Goal: Task Accomplishment & Management: Manage account settings

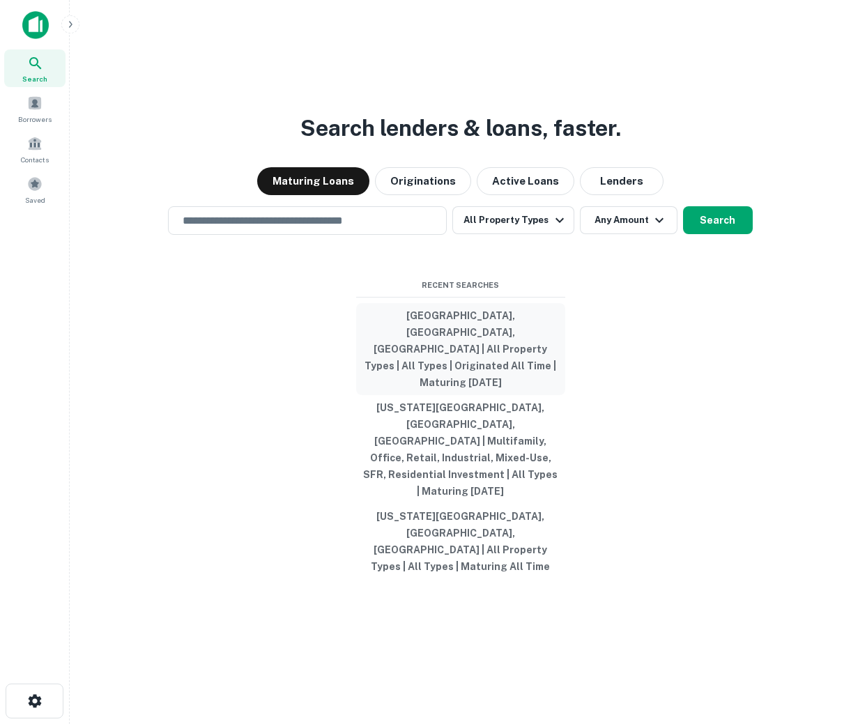
click at [457, 395] on button "Montgomery County, PA, USA | All Property Types | All Types | Originated All Ti…" at bounding box center [460, 349] width 209 height 92
type input "**********"
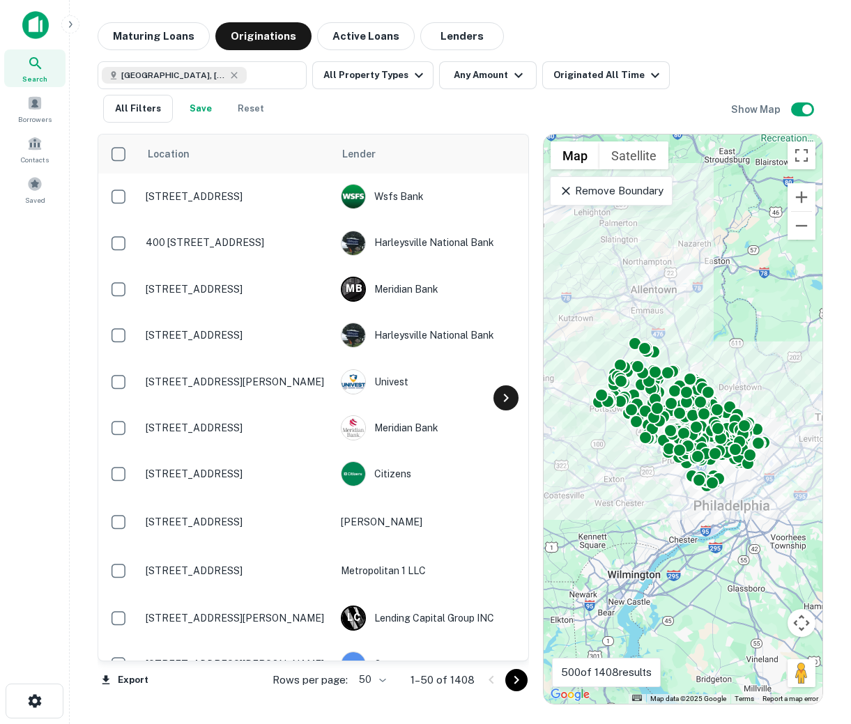
click at [515, 396] on div at bounding box center [505, 397] width 25 height 25
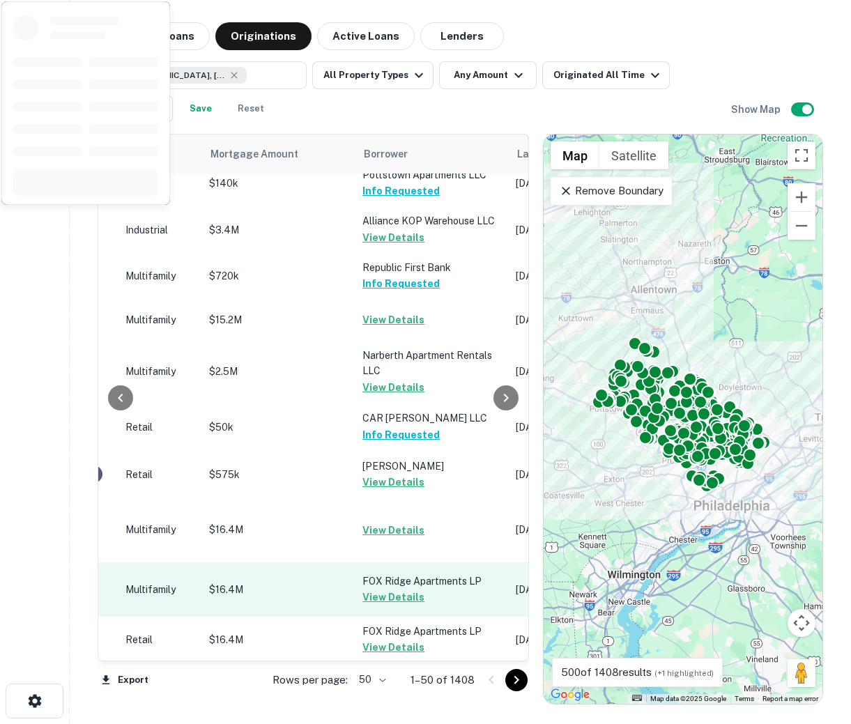
scroll to position [1957, 585]
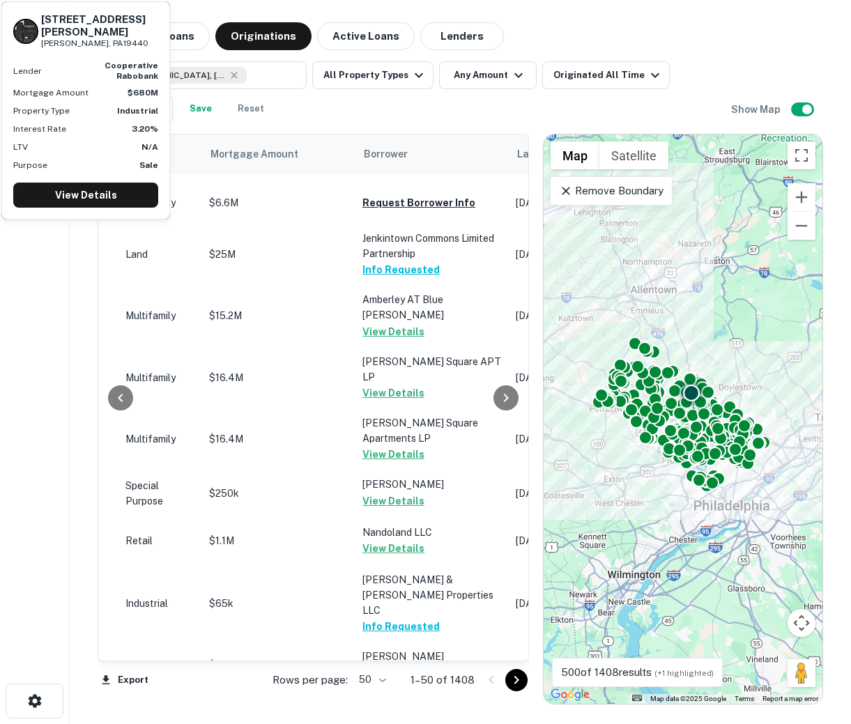
click at [417, 715] on button "Request Borrower Info" at bounding box center [418, 723] width 113 height 17
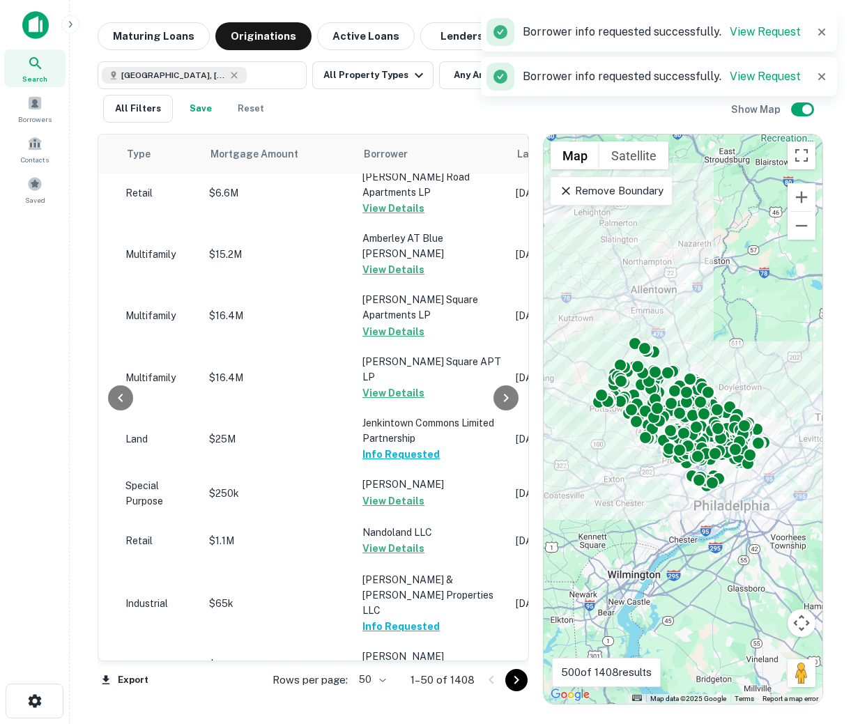
click at [514, 674] on icon "Go to next page" at bounding box center [516, 680] width 17 height 17
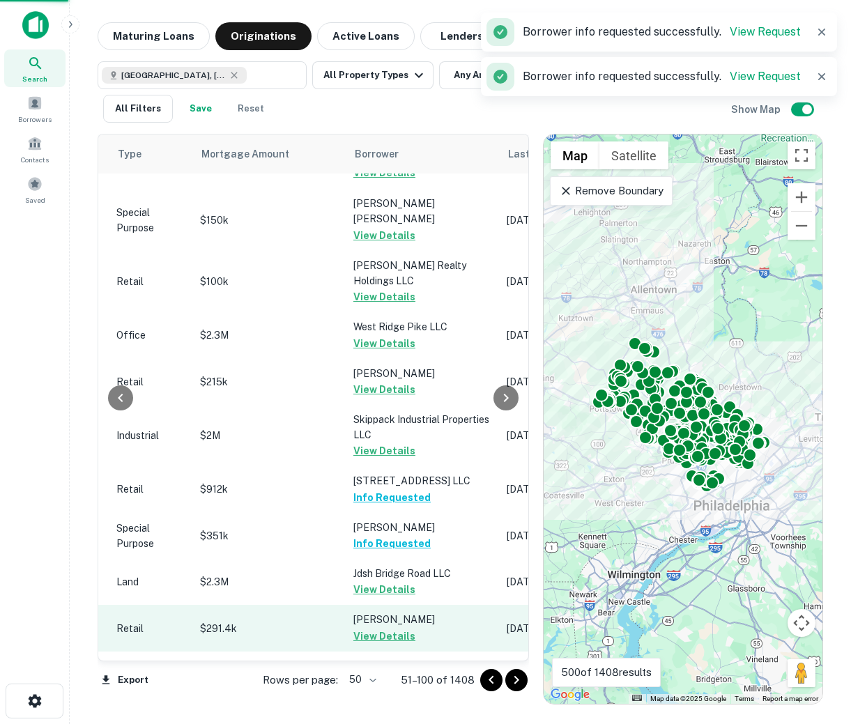
scroll to position [1929, 585]
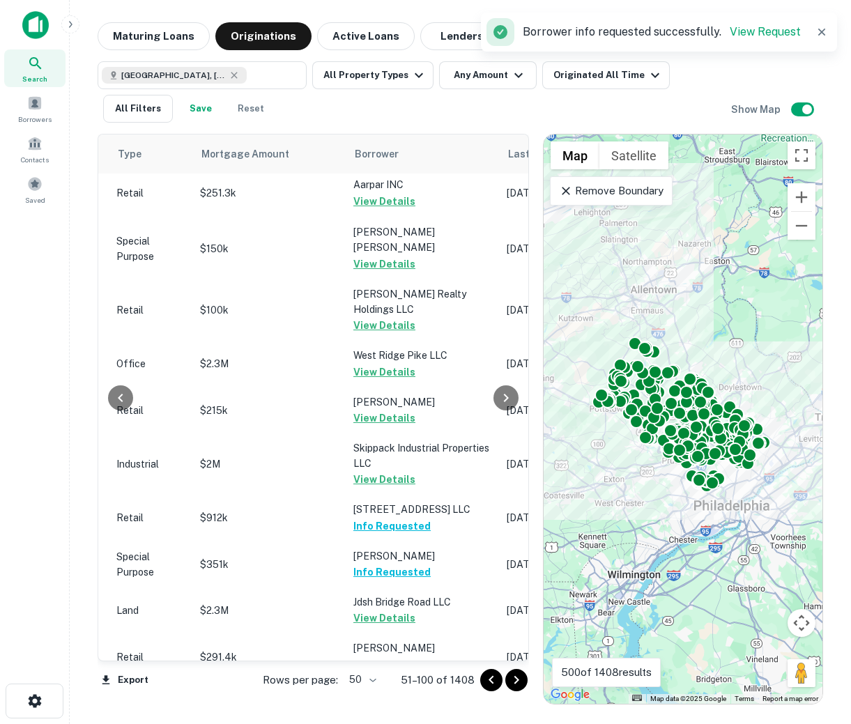
click at [528, 679] on div "Rows per page: 50 ** 51–100 of 1408" at bounding box center [387, 680] width 283 height 38
click at [512, 684] on icon "Go to next page" at bounding box center [516, 680] width 17 height 17
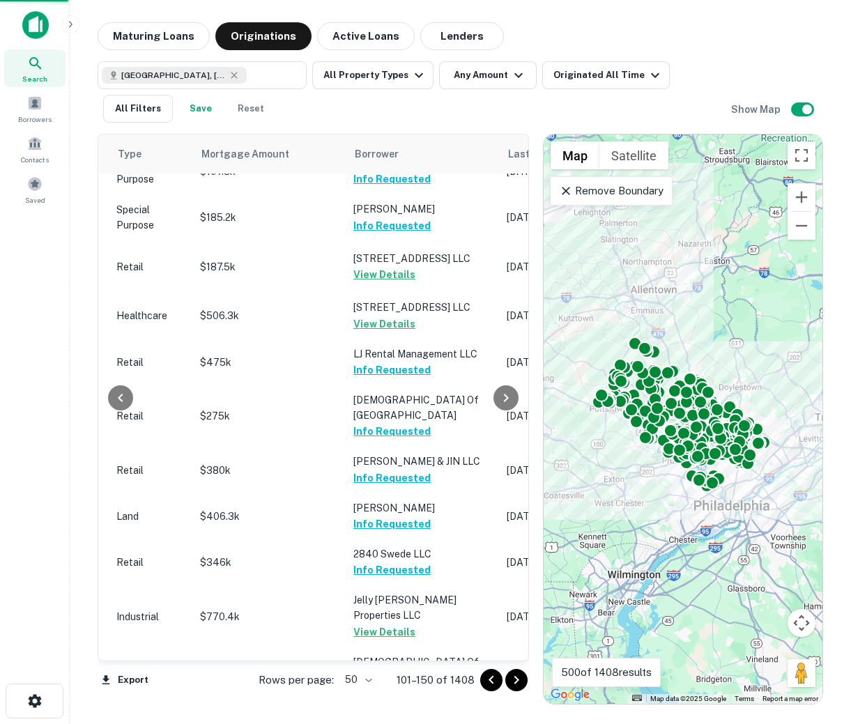
scroll to position [1933, 585]
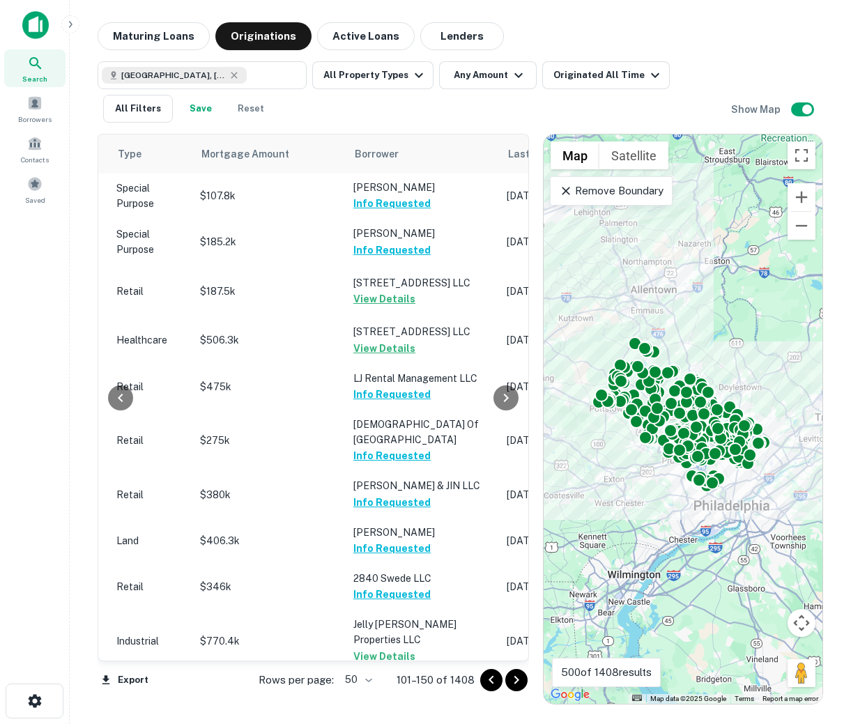
click at [520, 683] on icon "Go to next page" at bounding box center [516, 680] width 17 height 17
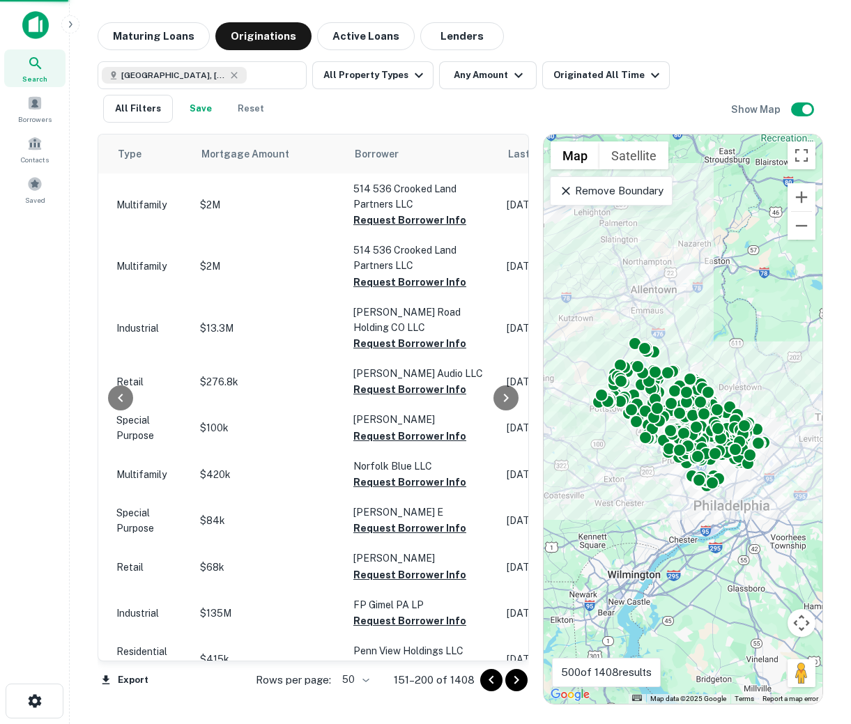
scroll to position [1889, 585]
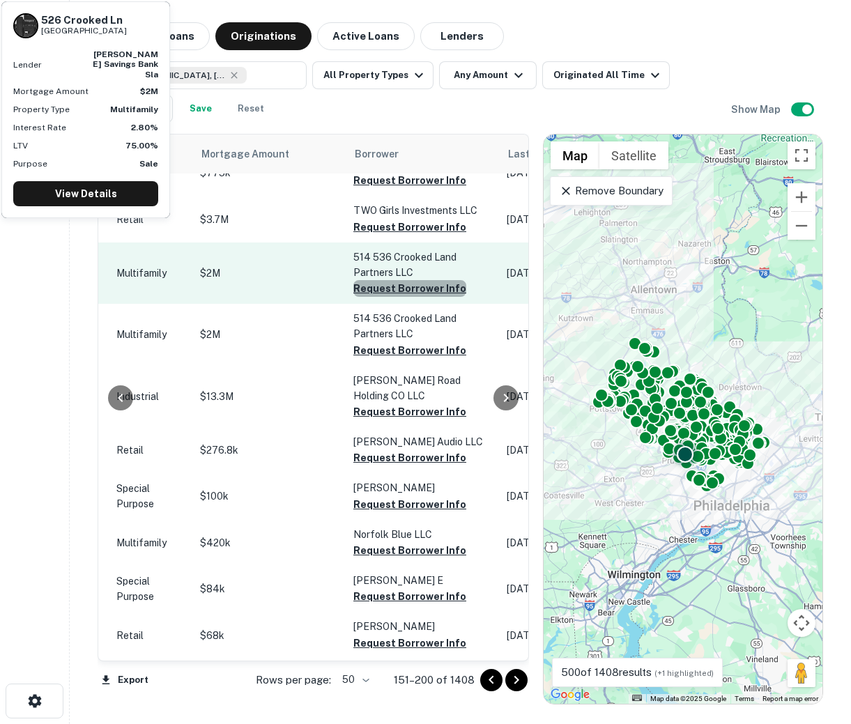
click at [430, 280] on button "Request Borrower Info" at bounding box center [409, 288] width 113 height 17
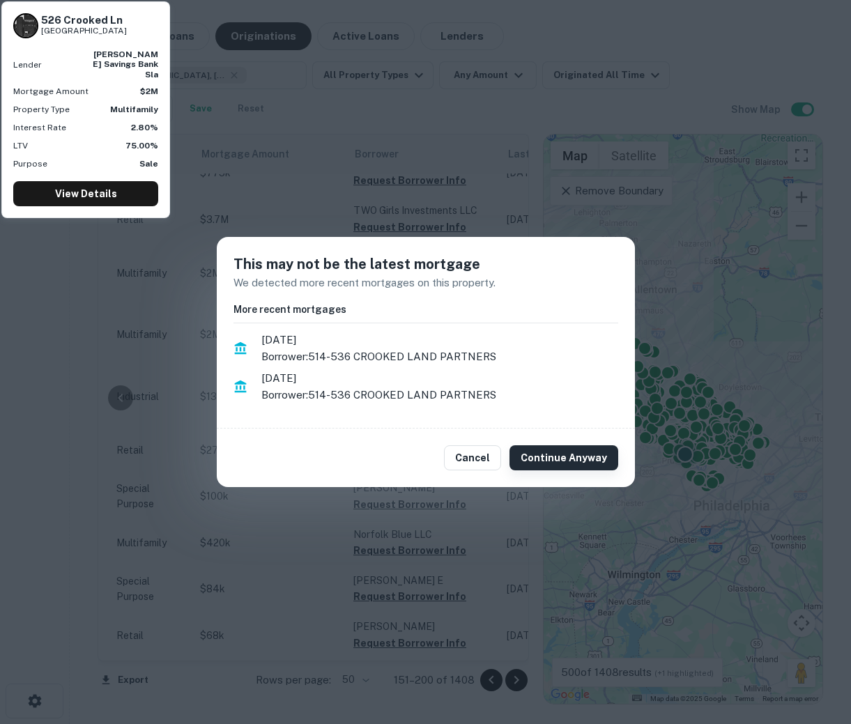
click at [560, 462] on button "Continue Anyway" at bounding box center [563, 457] width 109 height 25
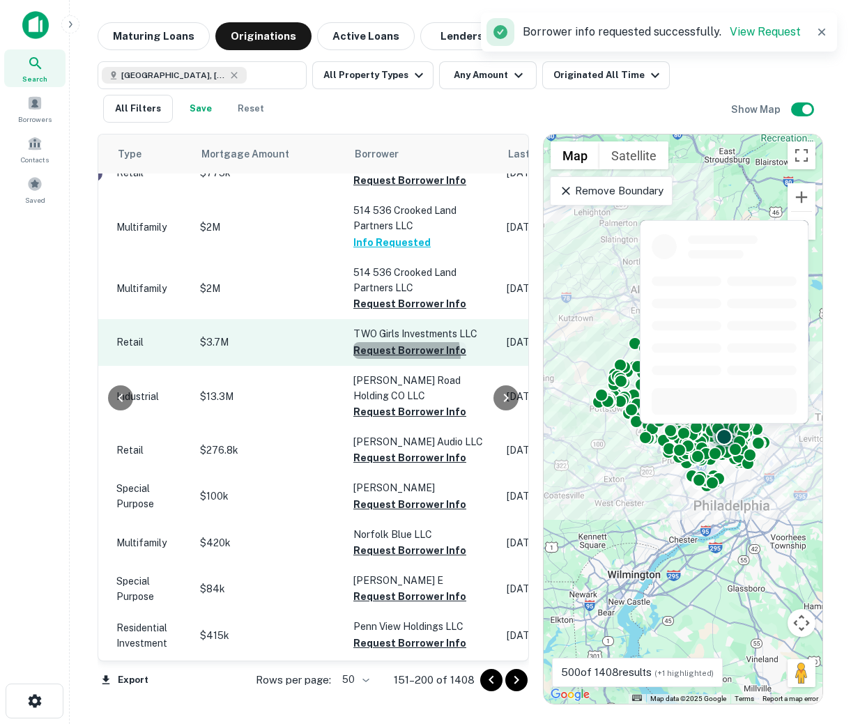
click at [380, 342] on button "Request Borrower Info" at bounding box center [409, 350] width 113 height 17
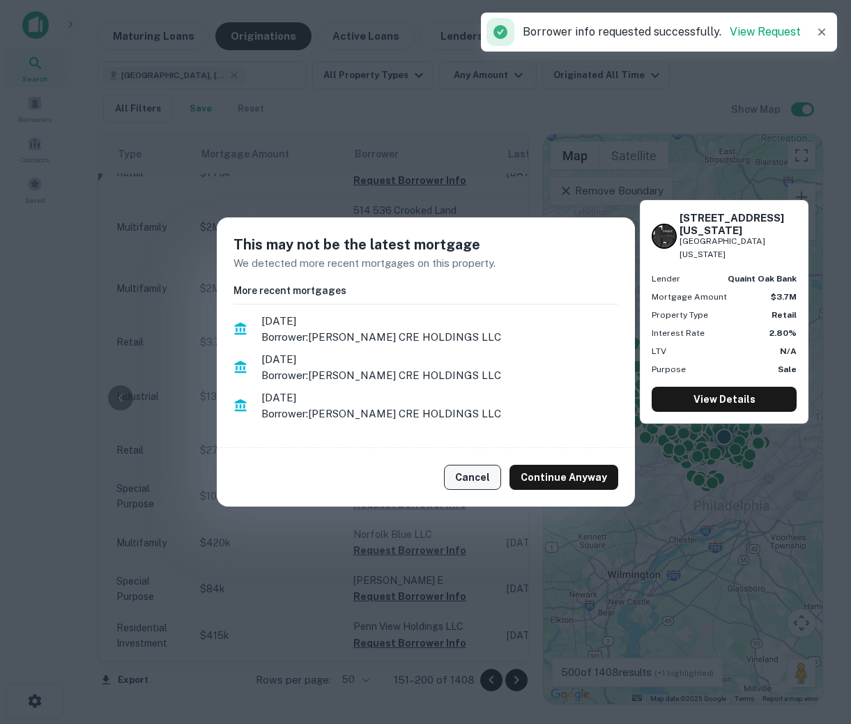
click at [468, 476] on button "Cancel" at bounding box center [472, 477] width 57 height 25
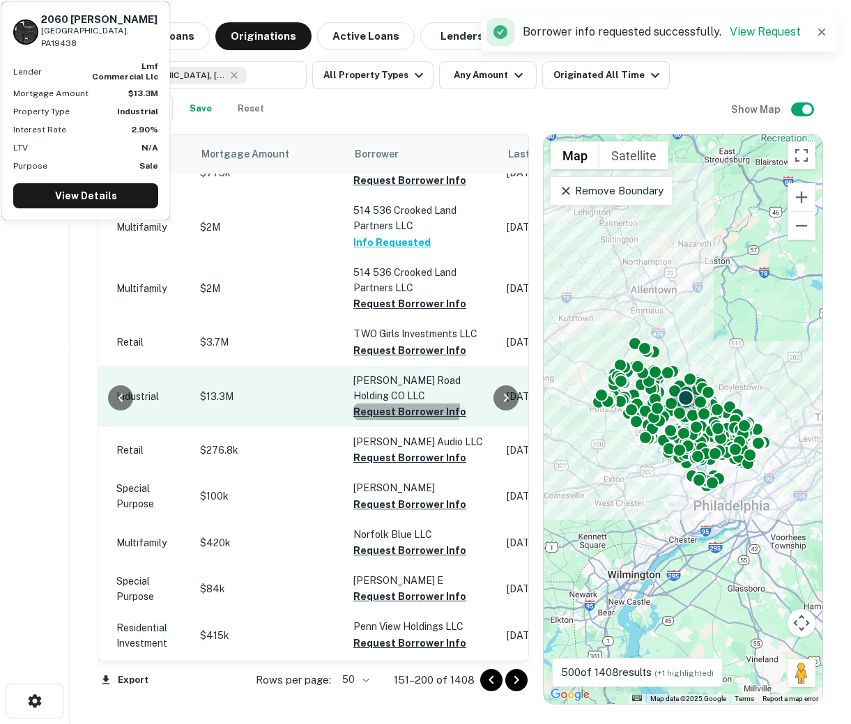
click at [376, 404] on button "Request Borrower Info" at bounding box center [409, 412] width 113 height 17
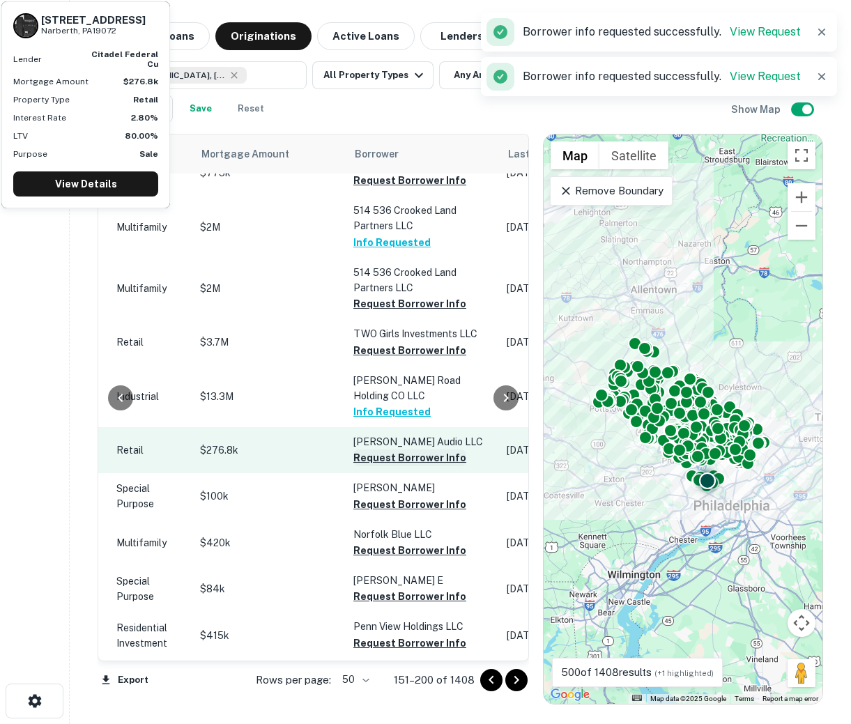
click at [390, 450] on button "Request Borrower Info" at bounding box center [409, 458] width 113 height 17
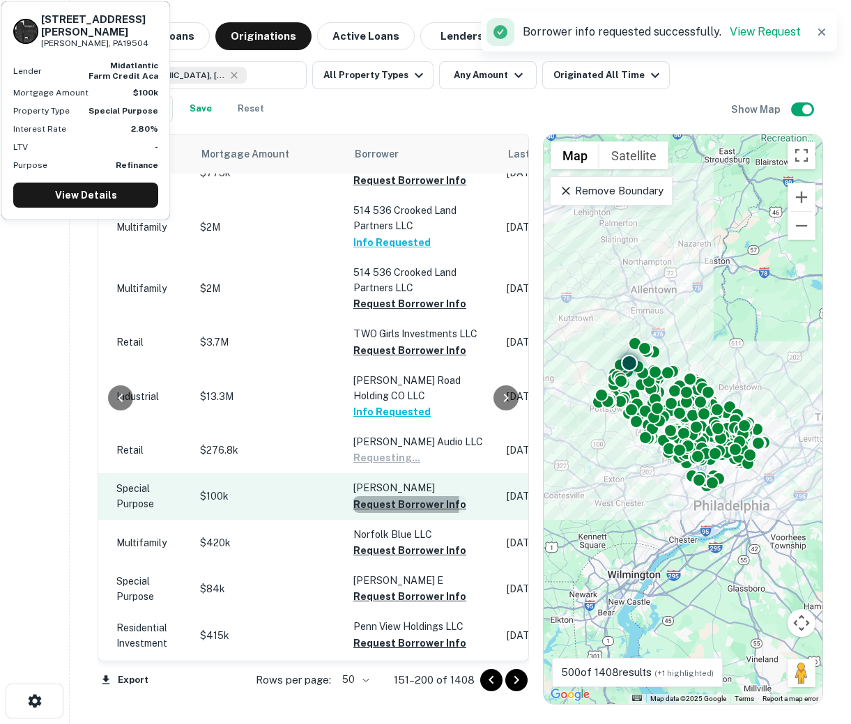
click at [387, 496] on button "Request Borrower Info" at bounding box center [409, 504] width 113 height 17
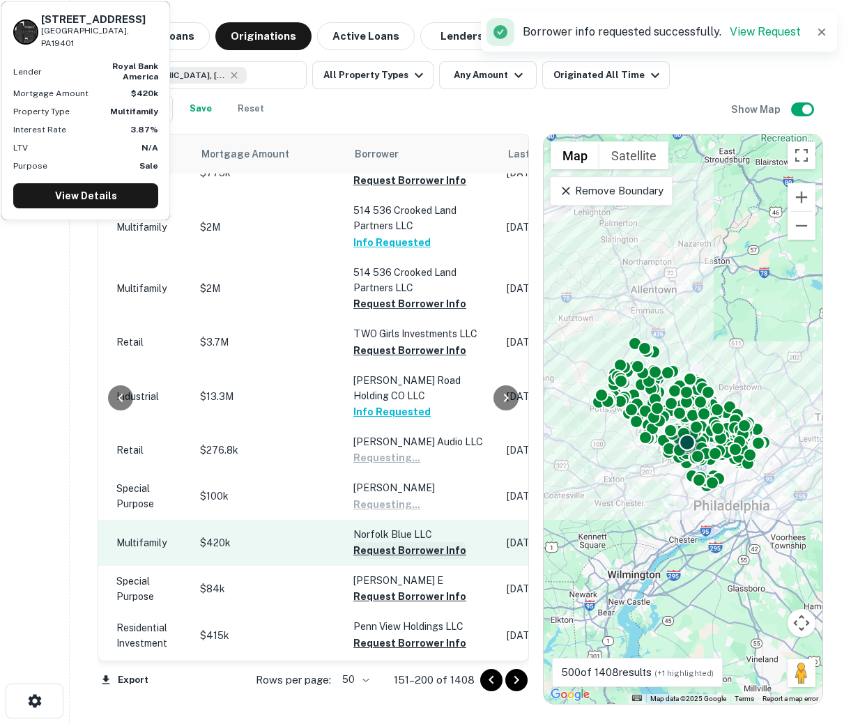
click at [383, 542] on button "Request Borrower Info" at bounding box center [409, 550] width 113 height 17
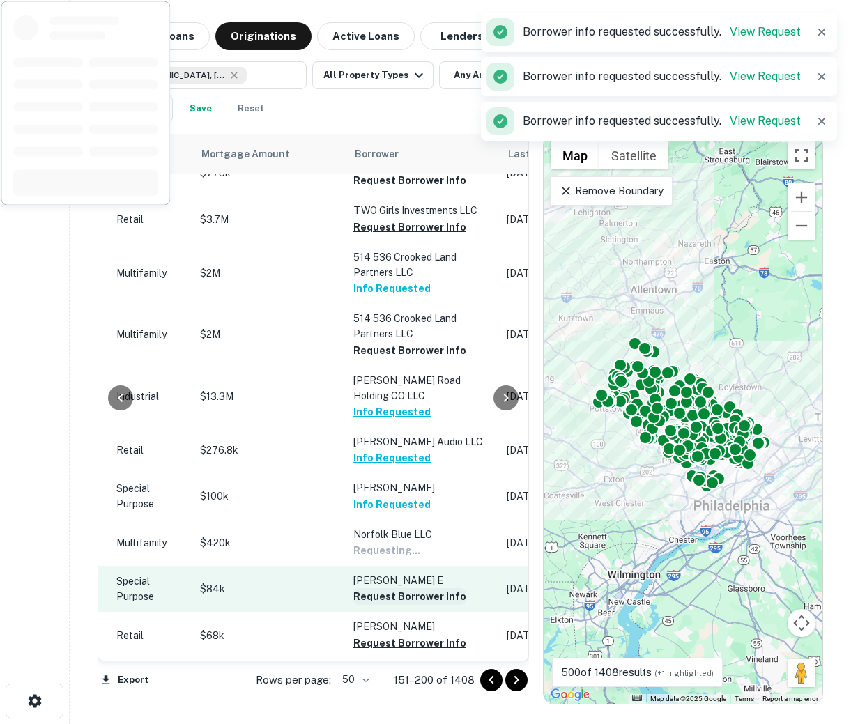
scroll to position [1904, 585]
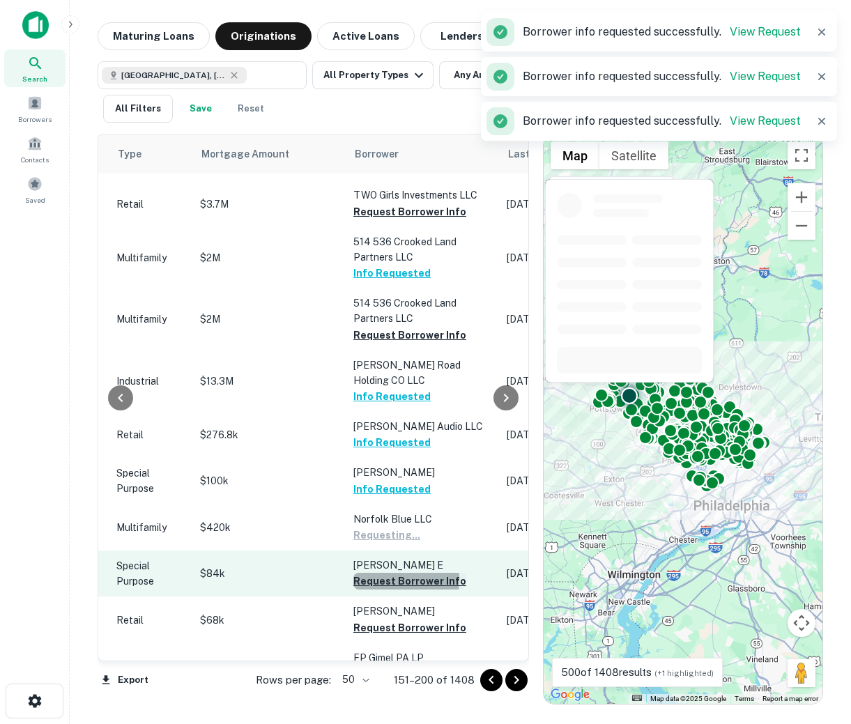
click at [383, 573] on button "Request Borrower Info" at bounding box center [409, 581] width 113 height 17
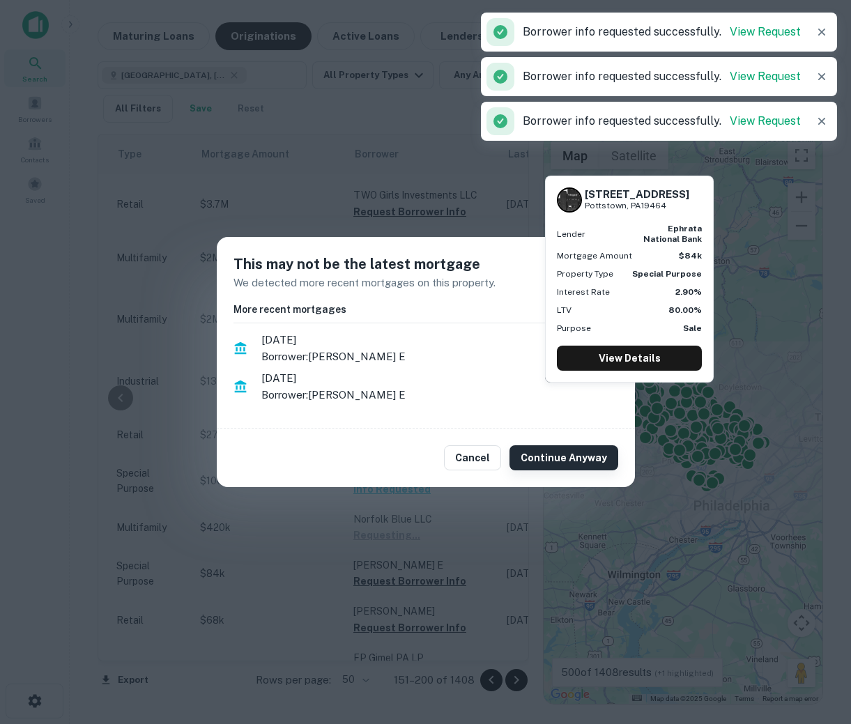
click at [536, 454] on button "Continue Anyway" at bounding box center [563, 457] width 109 height 25
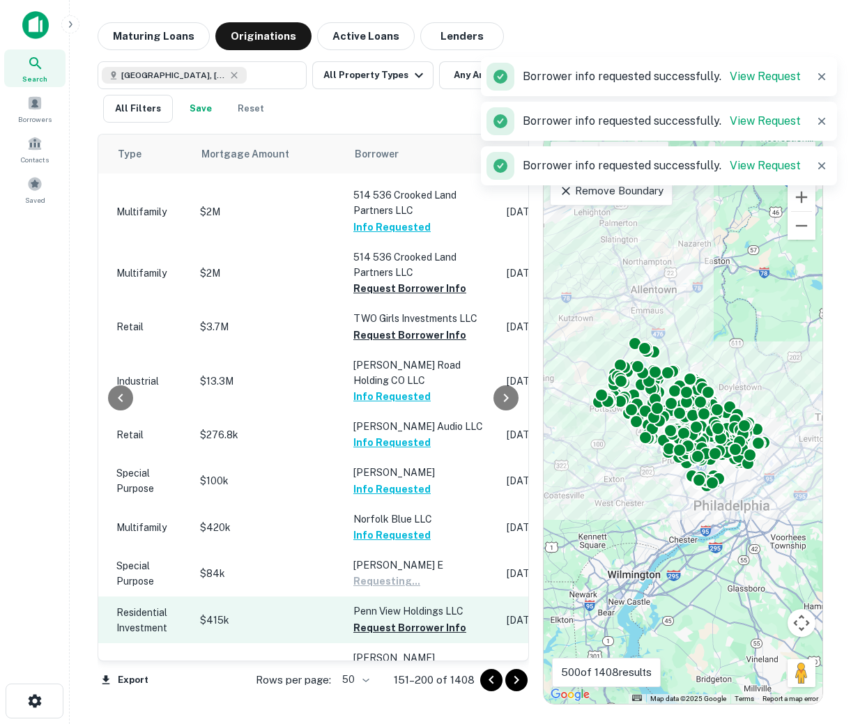
scroll to position [1889, 585]
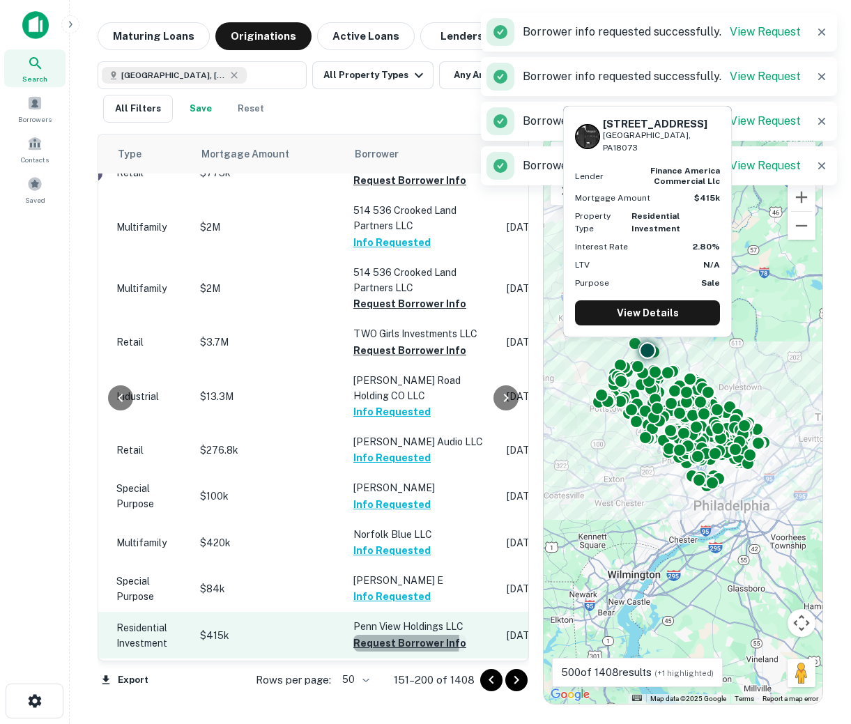
click at [370, 635] on button "Request Borrower Info" at bounding box center [409, 643] width 113 height 17
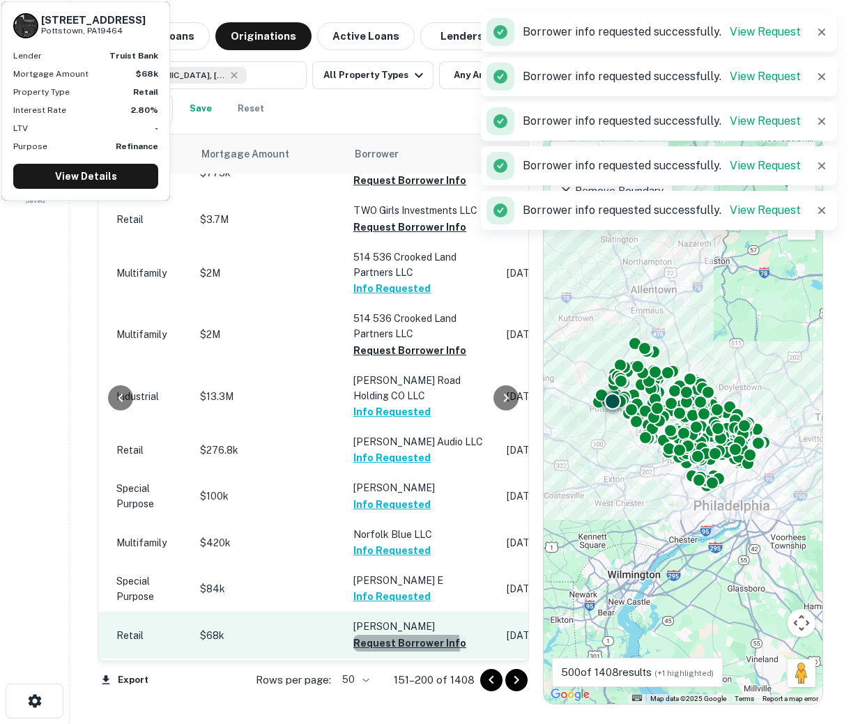
click at [385, 635] on button "Request Borrower Info" at bounding box center [409, 643] width 113 height 17
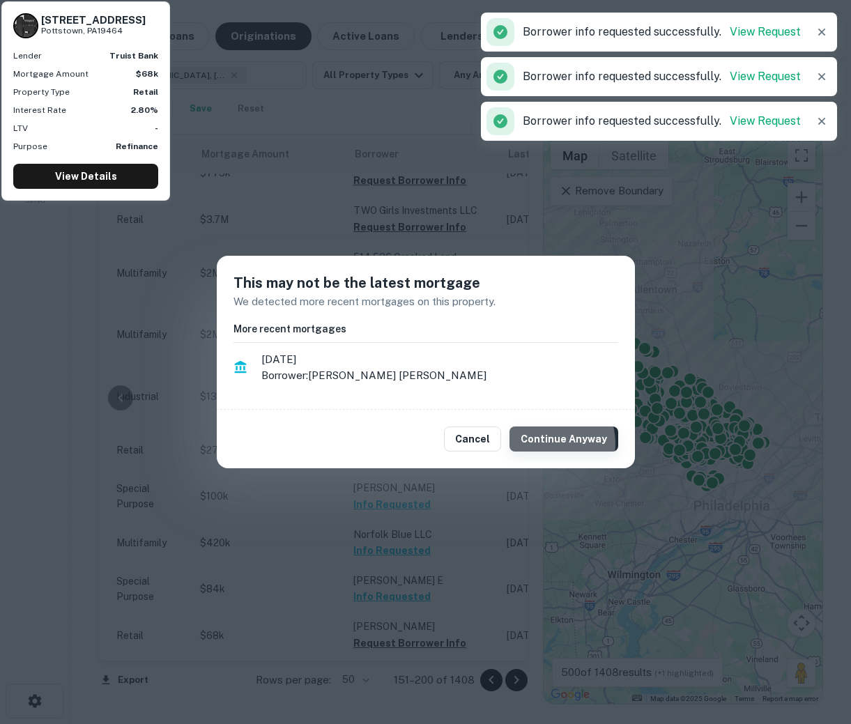
click at [553, 443] on button "Continue Anyway" at bounding box center [563, 439] width 109 height 25
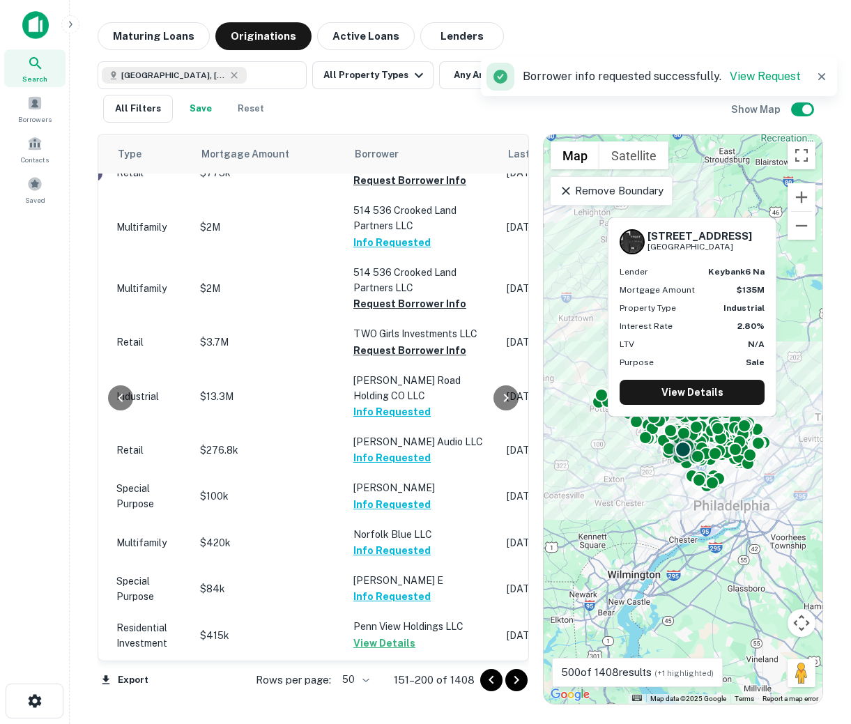
click at [390, 723] on button "Request Borrower Info" at bounding box center [409, 736] width 113 height 17
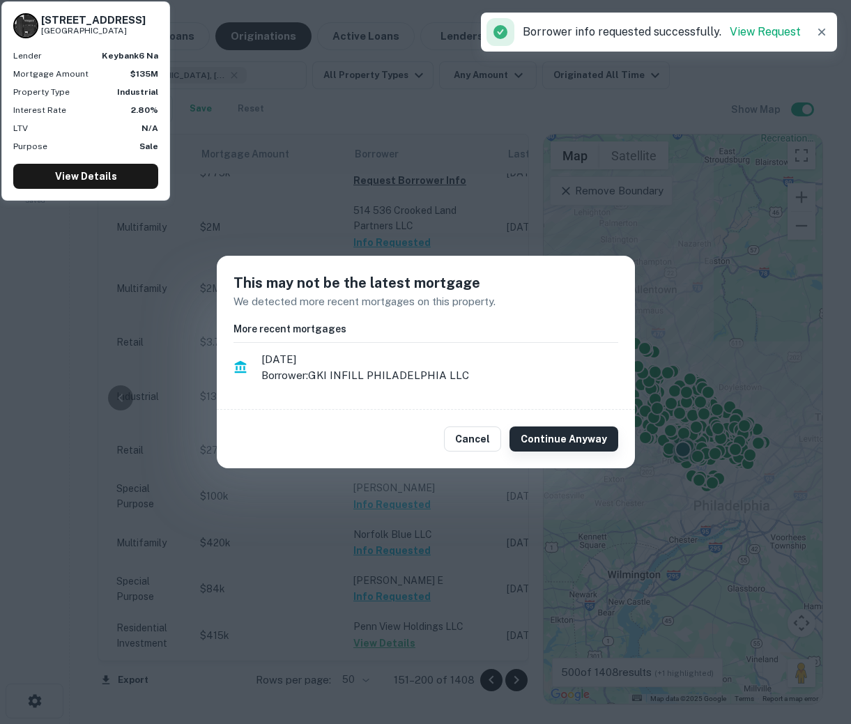
click at [587, 428] on button "Continue Anyway" at bounding box center [563, 439] width 109 height 25
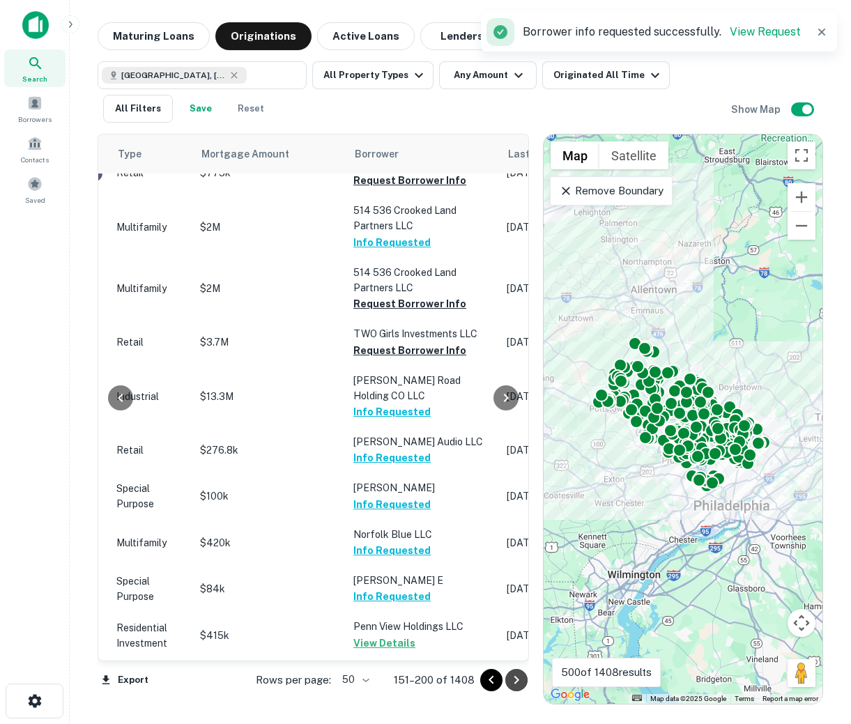
click at [519, 675] on icon "Go to next page" at bounding box center [516, 680] width 17 height 17
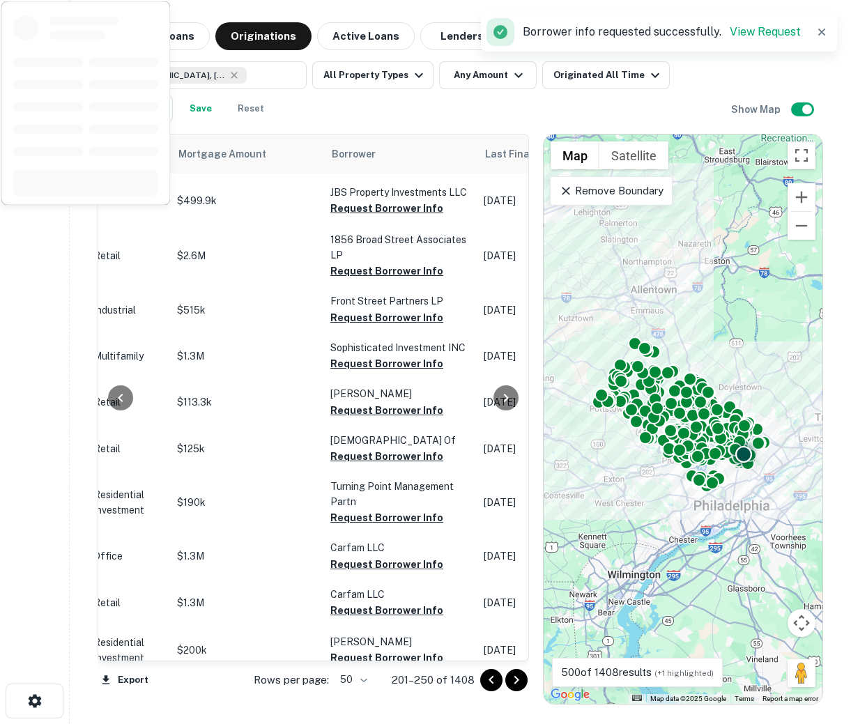
scroll to position [758, 585]
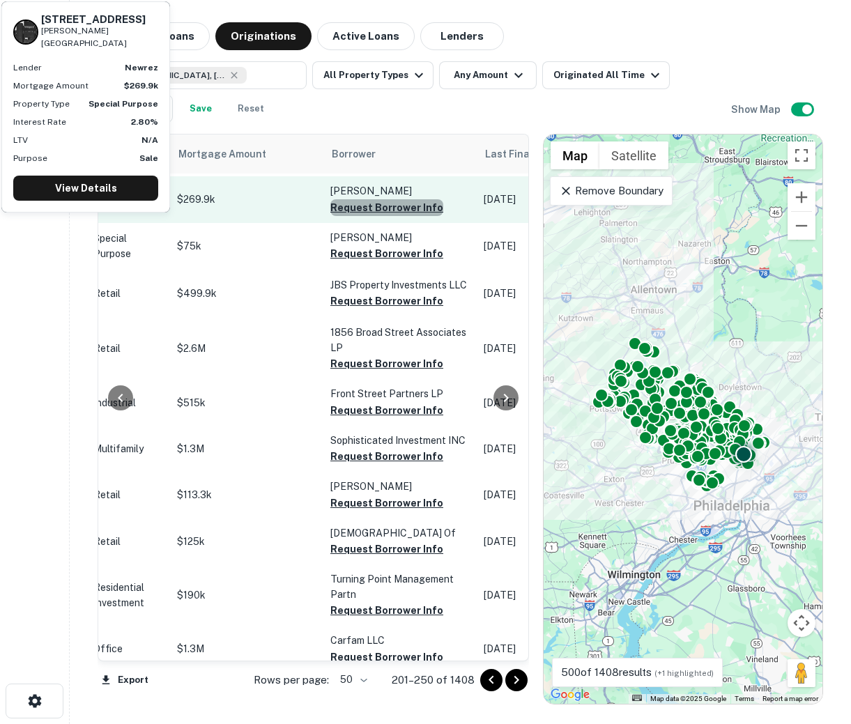
click at [383, 199] on button "Request Borrower Info" at bounding box center [386, 207] width 113 height 17
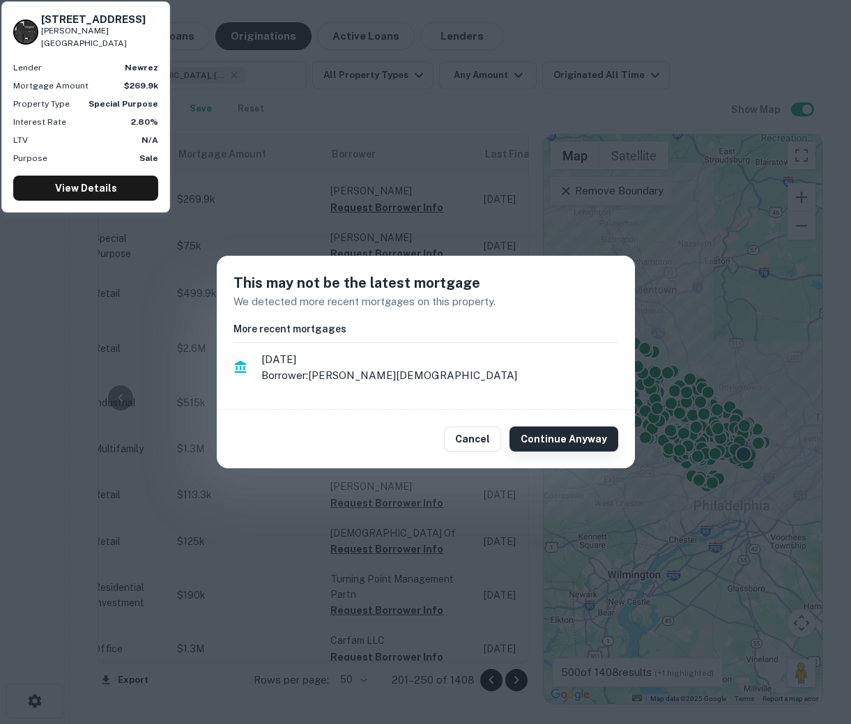
click at [562, 427] on button "Continue Anyway" at bounding box center [563, 439] width 109 height 25
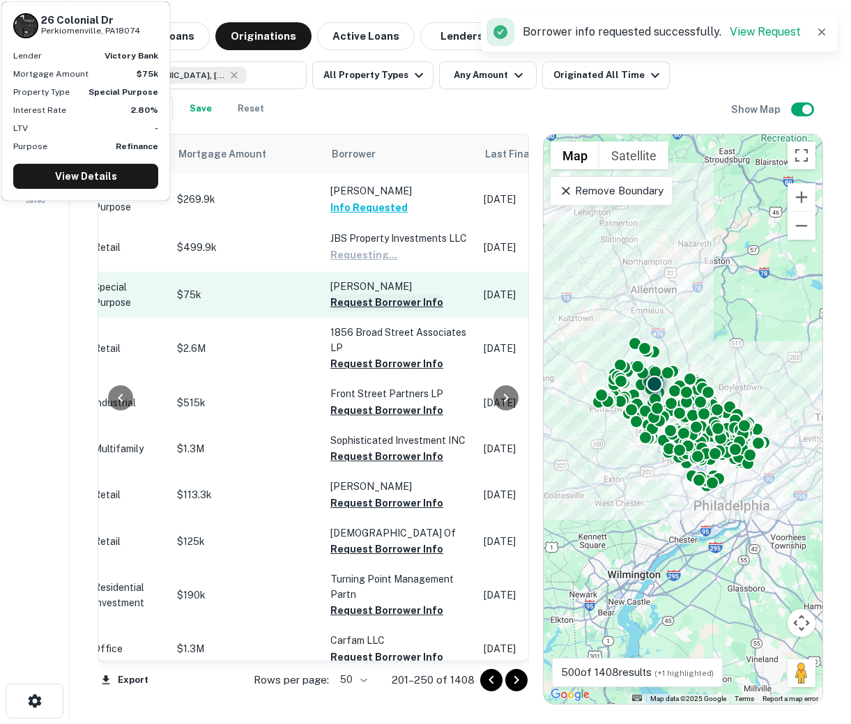
click at [367, 294] on button "Request Borrower Info" at bounding box center [386, 302] width 113 height 17
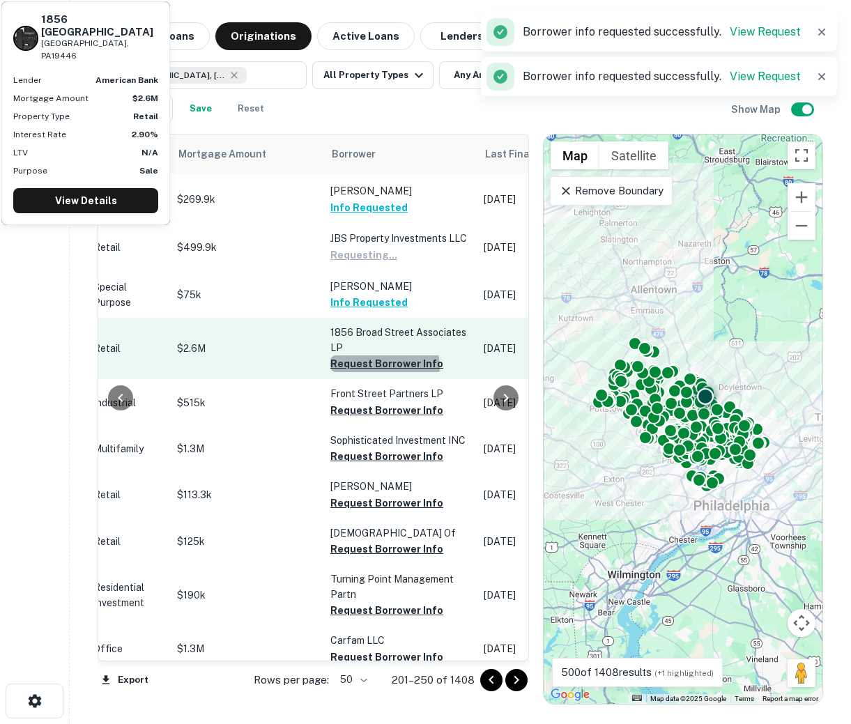
click at [380, 355] on button "Request Borrower Info" at bounding box center [386, 363] width 113 height 17
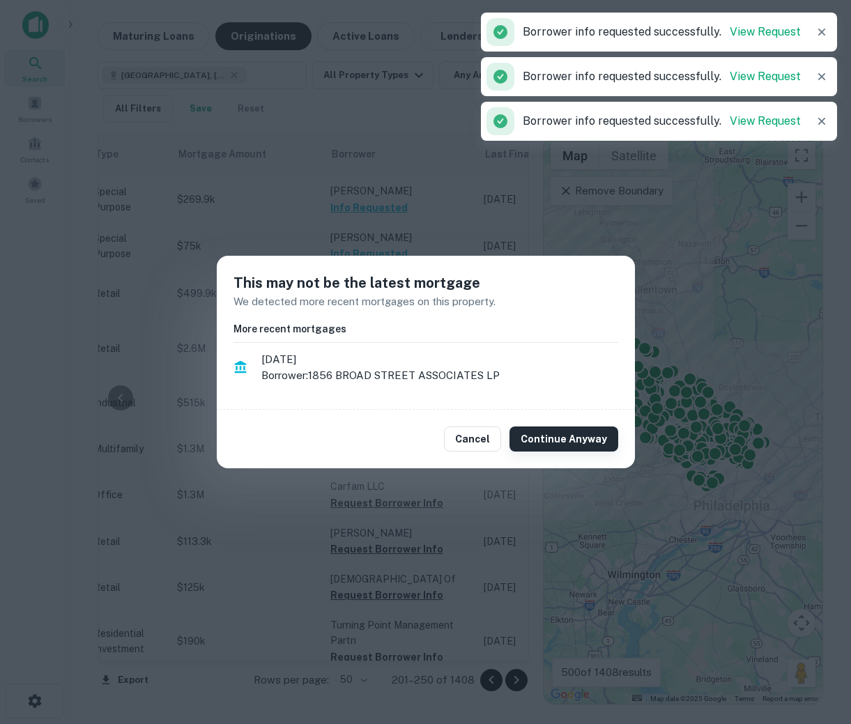
click at [550, 437] on button "Continue Anyway" at bounding box center [563, 439] width 109 height 25
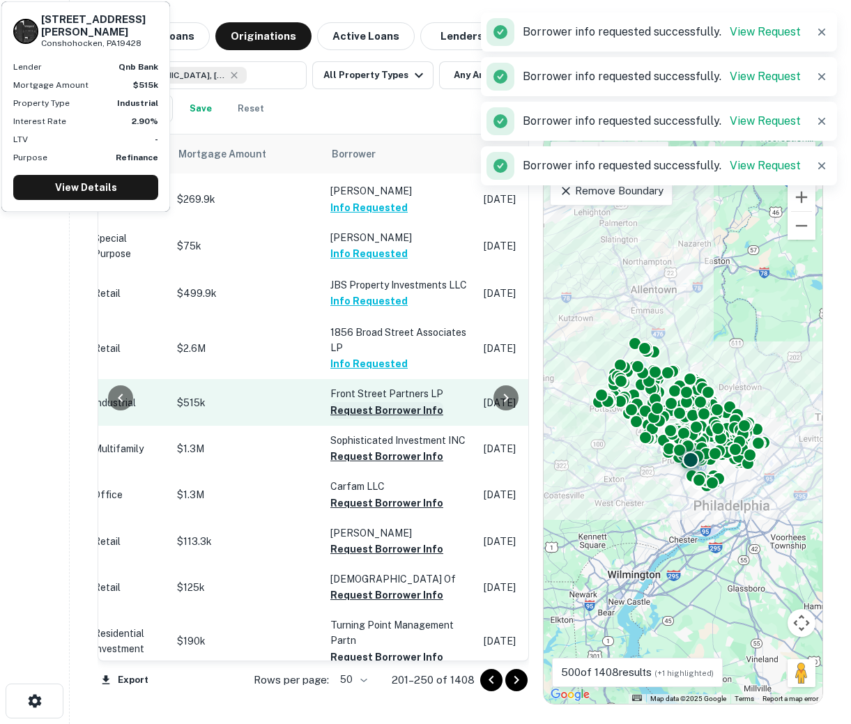
click at [375, 402] on button "Request Borrower Info" at bounding box center [386, 410] width 113 height 17
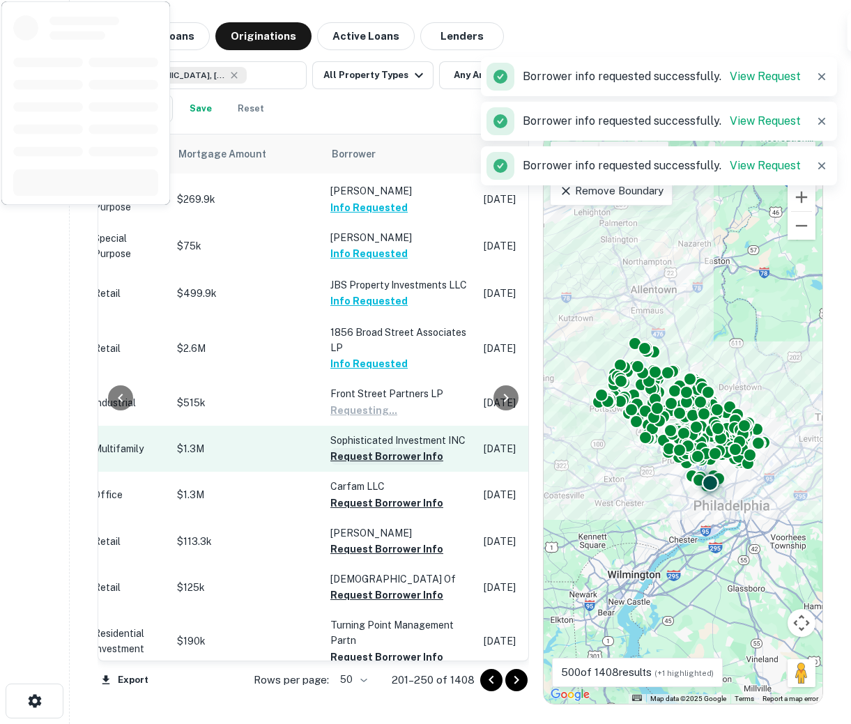
click at [378, 449] on button "Request Borrower Info" at bounding box center [386, 456] width 113 height 17
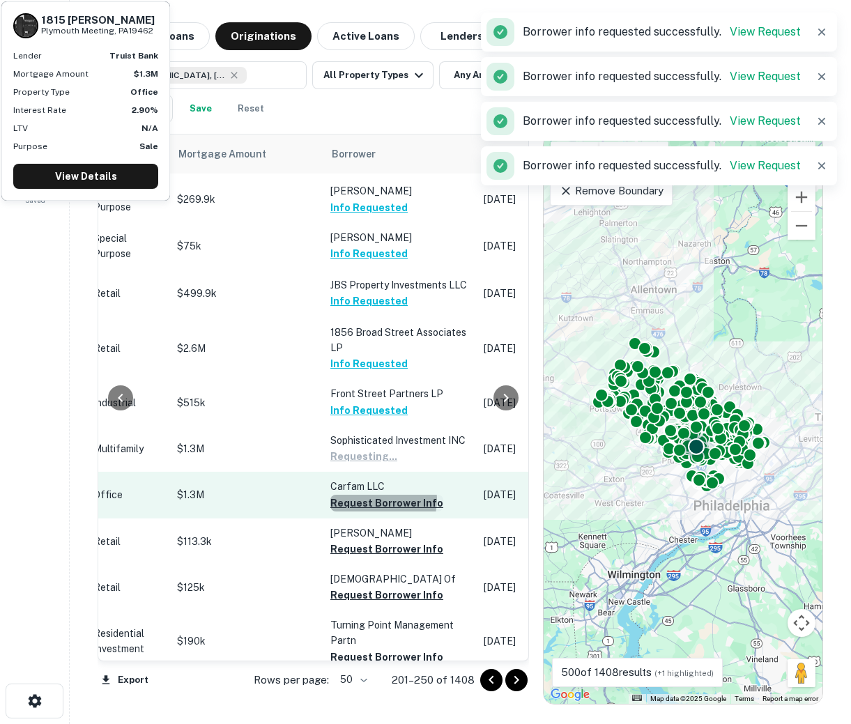
click at [373, 496] on button "Request Borrower Info" at bounding box center [386, 503] width 113 height 17
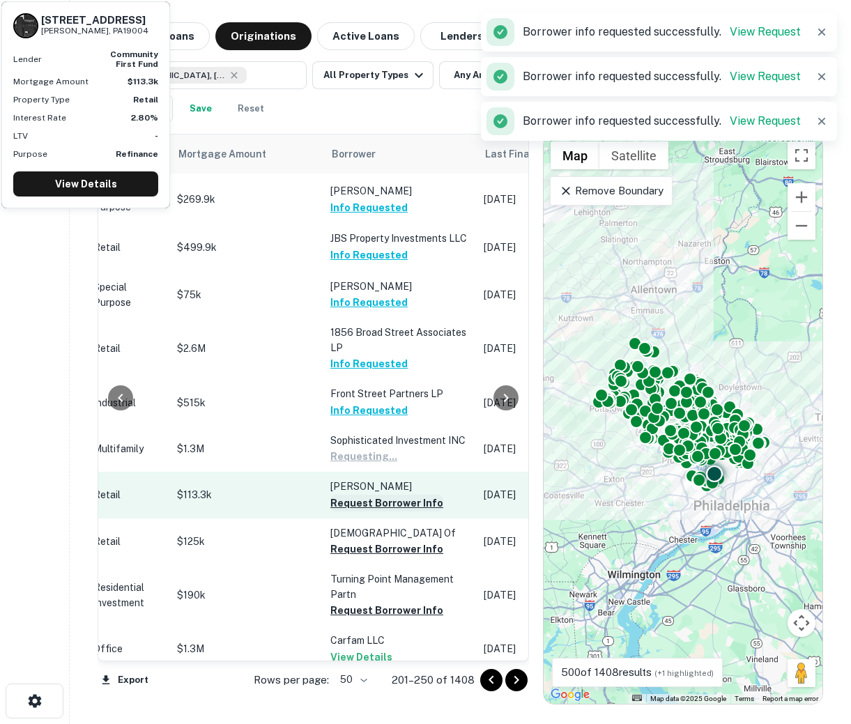
click at [373, 496] on button "Request Borrower Info" at bounding box center [386, 503] width 113 height 17
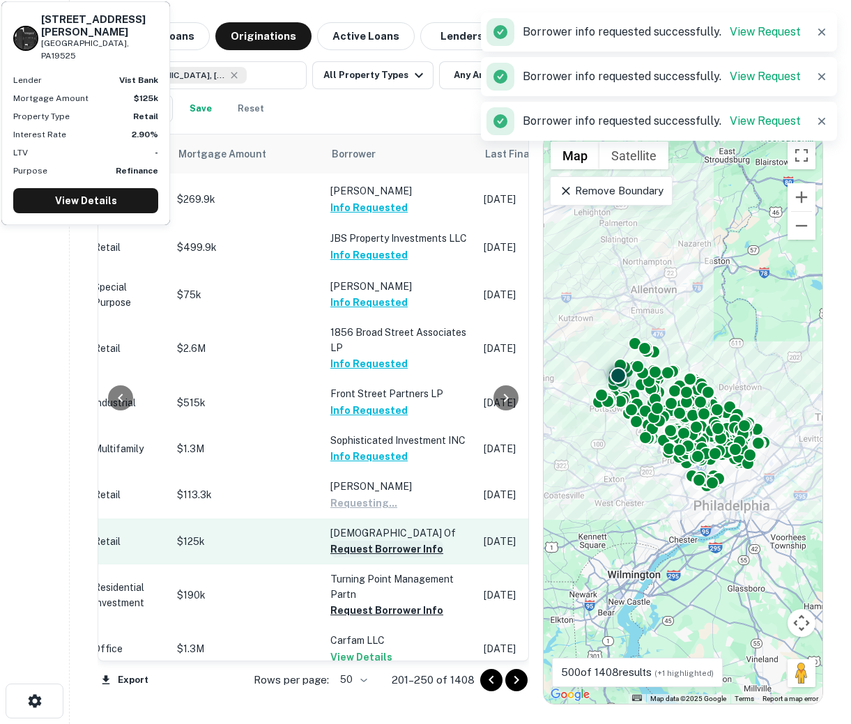
click at [386, 558] on button "Request Borrower Info" at bounding box center [386, 549] width 113 height 17
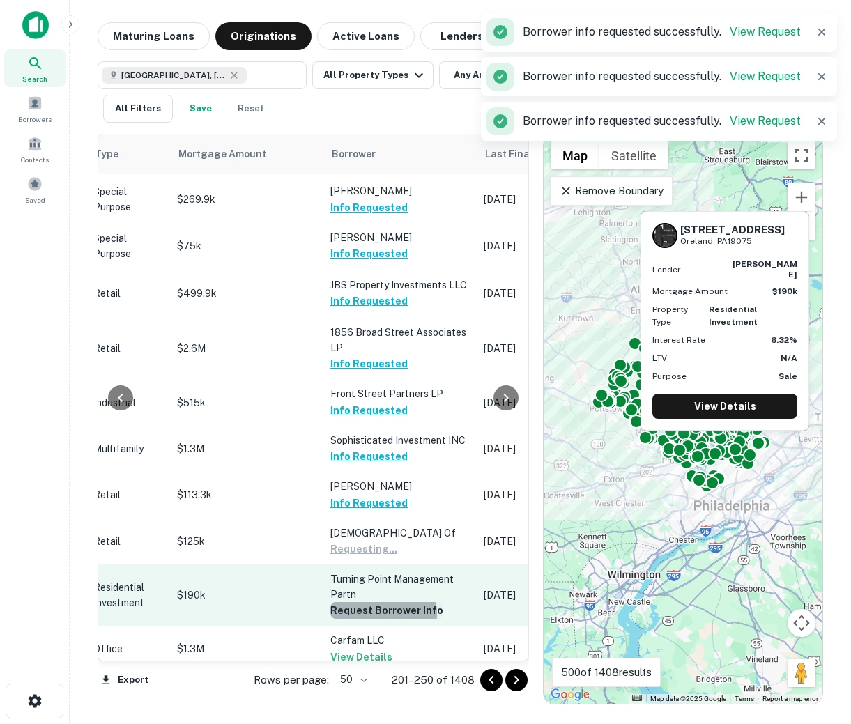
click at [366, 619] on button "Request Borrower Info" at bounding box center [386, 610] width 113 height 17
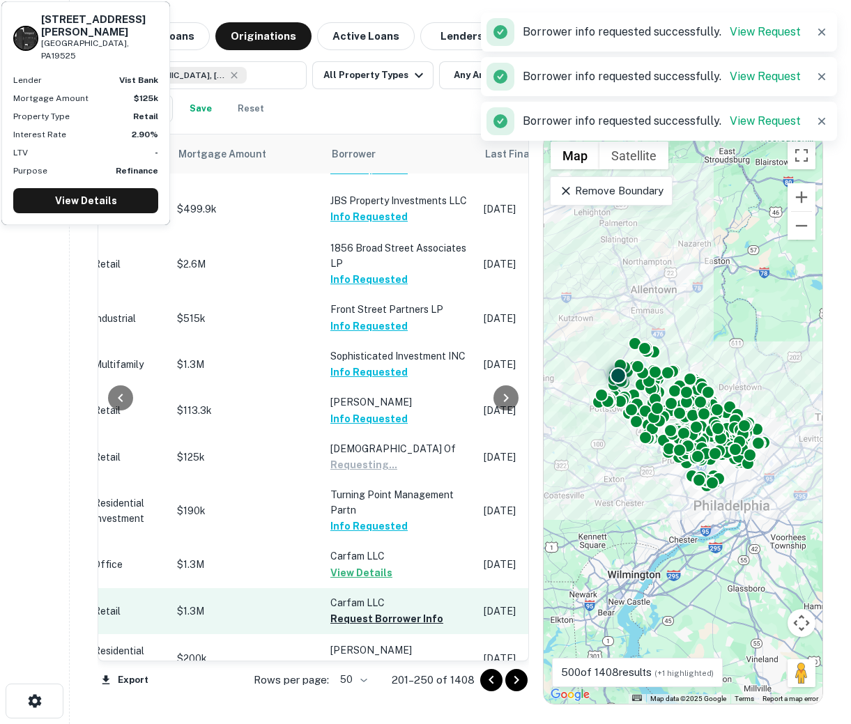
scroll to position [905, 585]
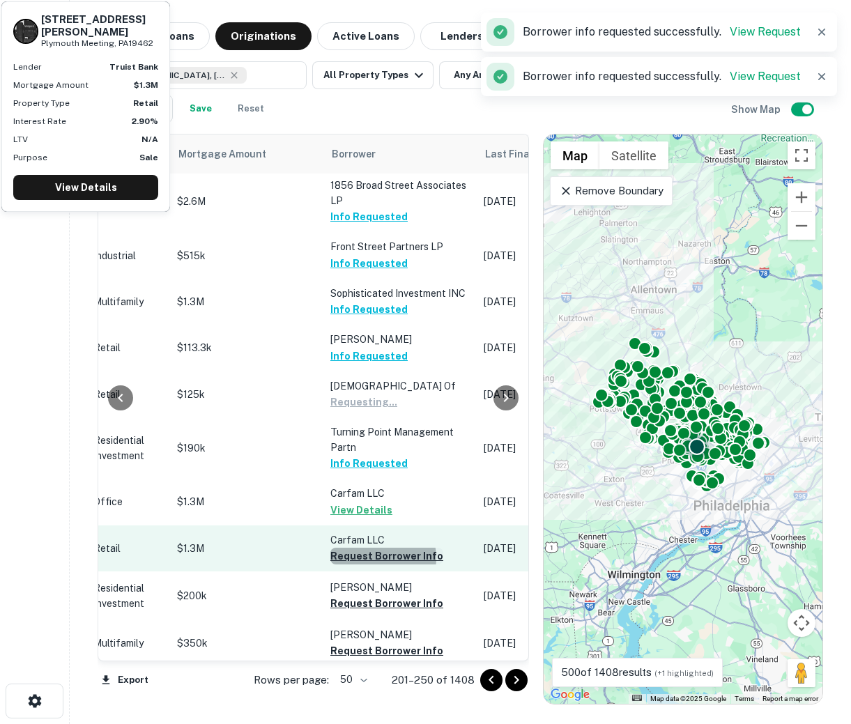
click at [369, 565] on button "Request Borrower Info" at bounding box center [386, 556] width 113 height 17
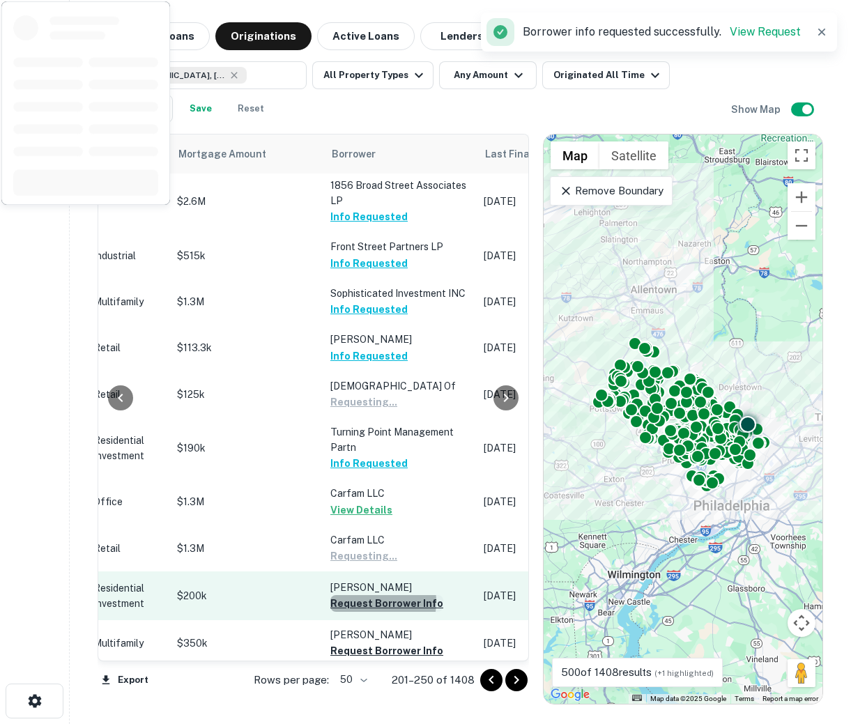
click at [368, 612] on button "Request Borrower Info" at bounding box center [386, 603] width 113 height 17
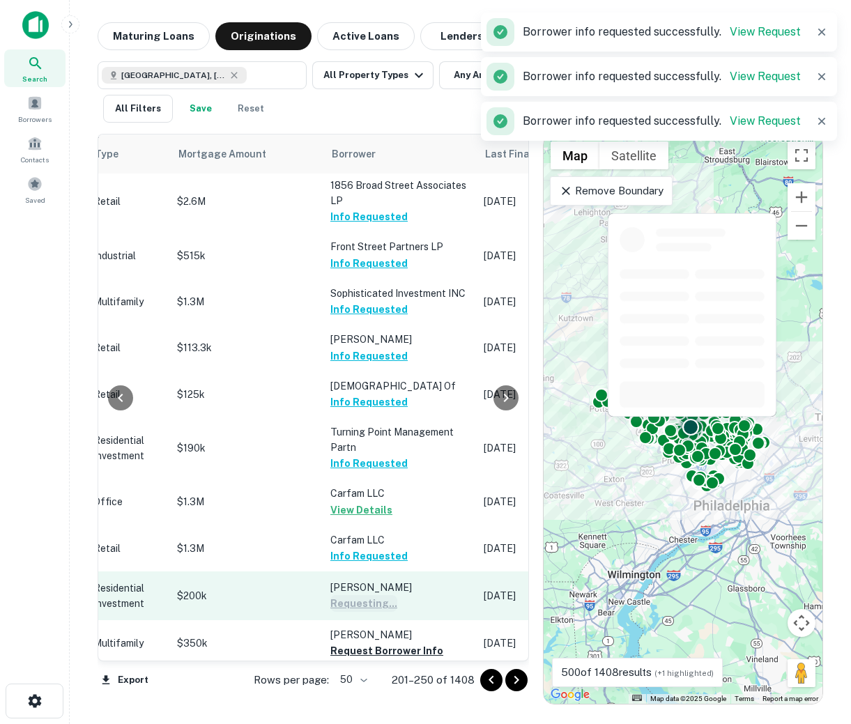
scroll to position [1067, 585]
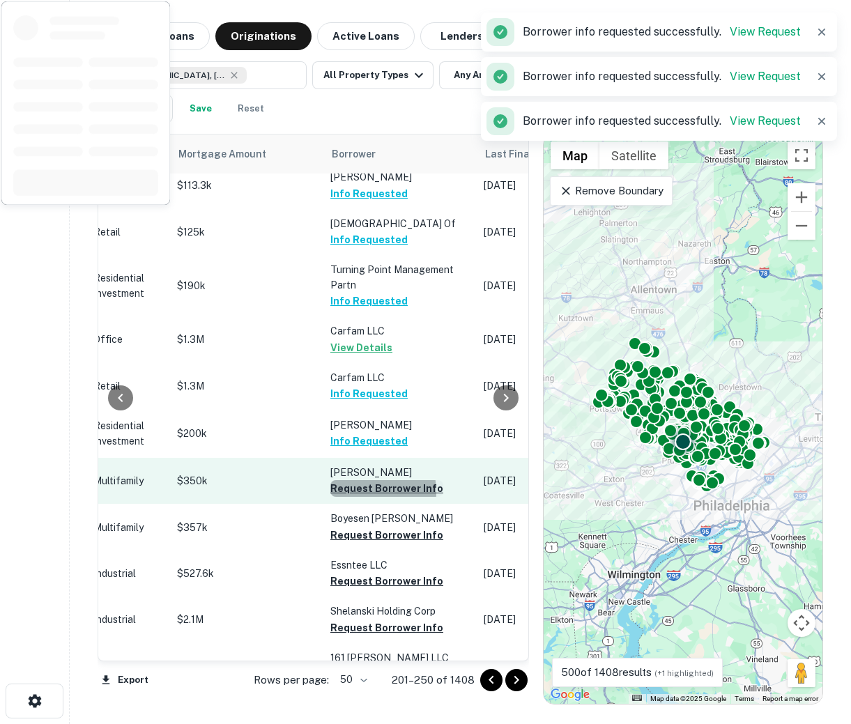
click at [353, 497] on button "Request Borrower Info" at bounding box center [386, 488] width 113 height 17
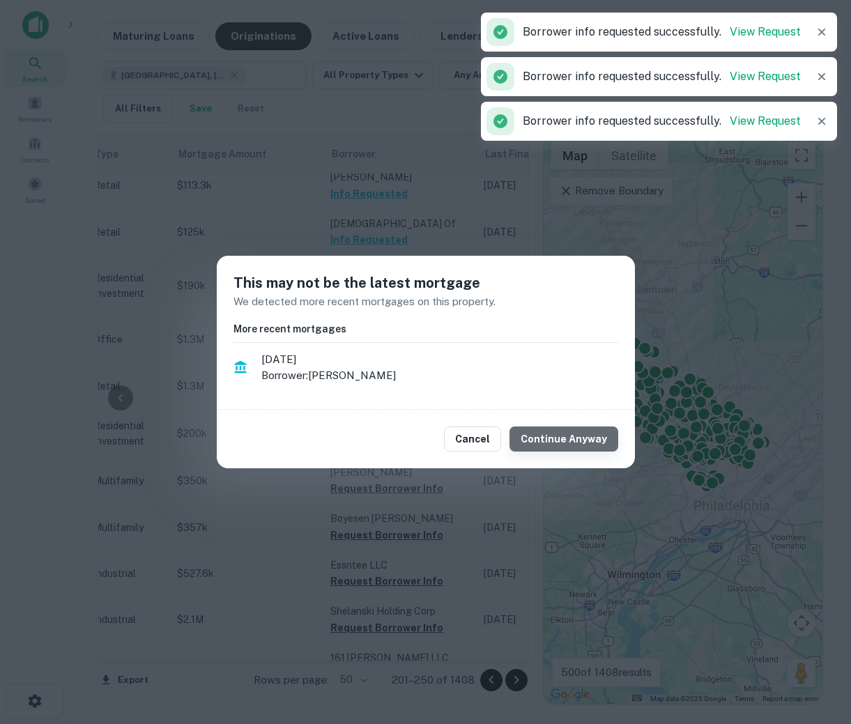
click at [570, 441] on button "Continue Anyway" at bounding box center [563, 439] width 109 height 25
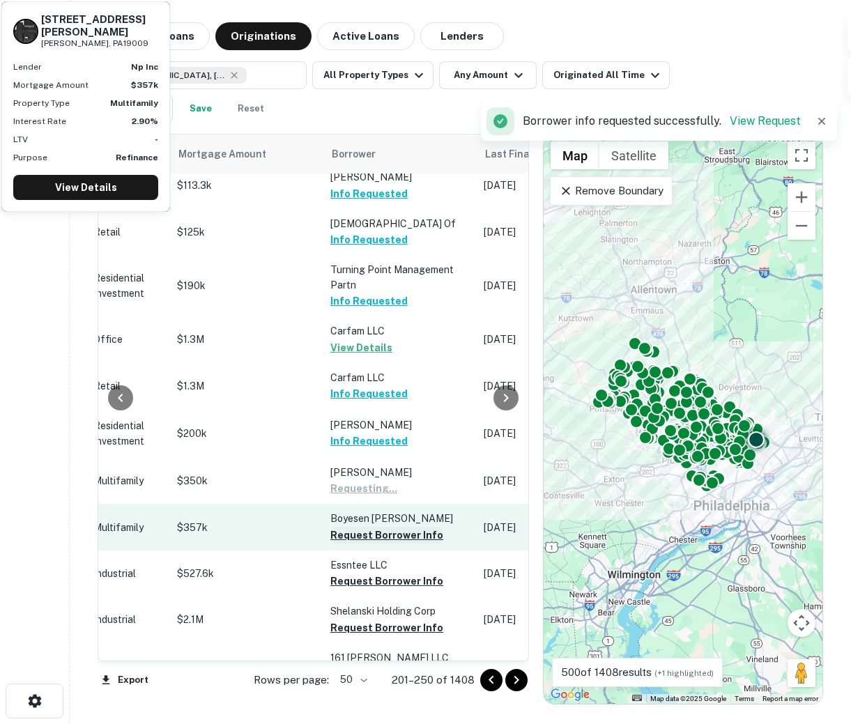
click at [392, 544] on button "Request Borrower Info" at bounding box center [386, 535] width 113 height 17
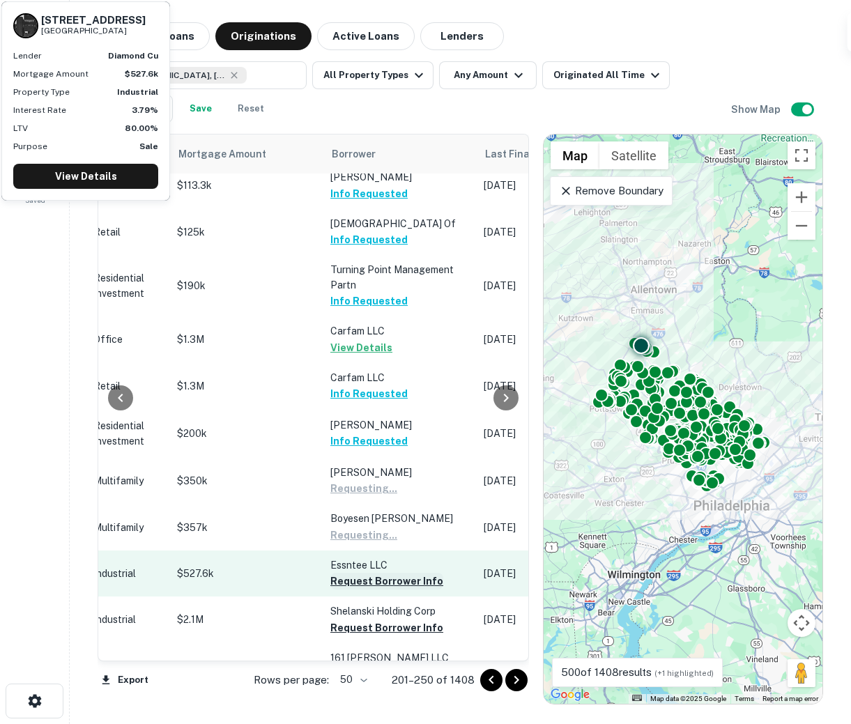
click at [371, 590] on button "Request Borrower Info" at bounding box center [386, 581] width 113 height 17
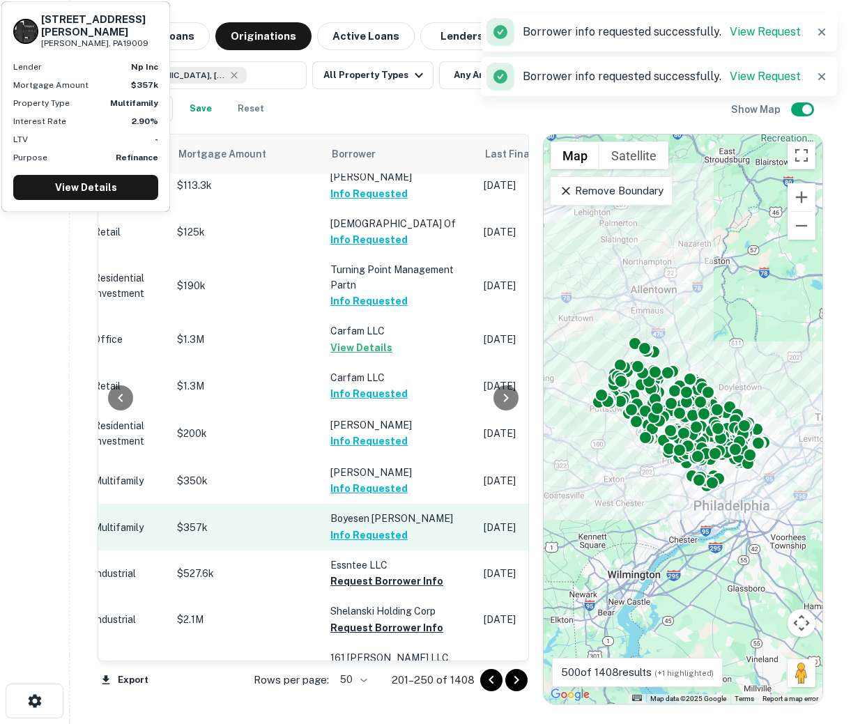
click at [377, 544] on button "Info Requested" at bounding box center [368, 535] width 77 height 17
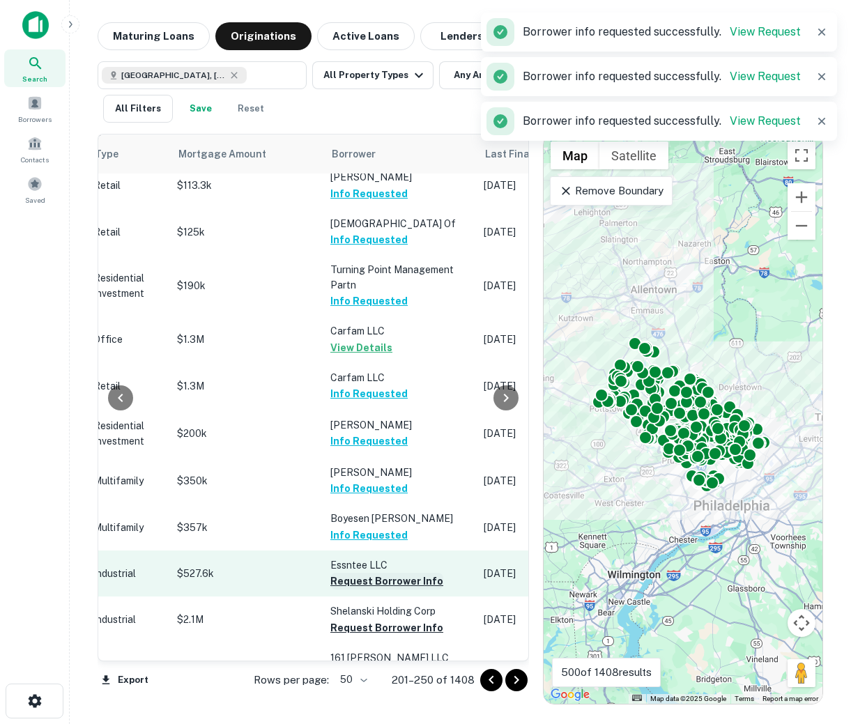
click at [373, 590] on button "Request Borrower Info" at bounding box center [386, 581] width 113 height 17
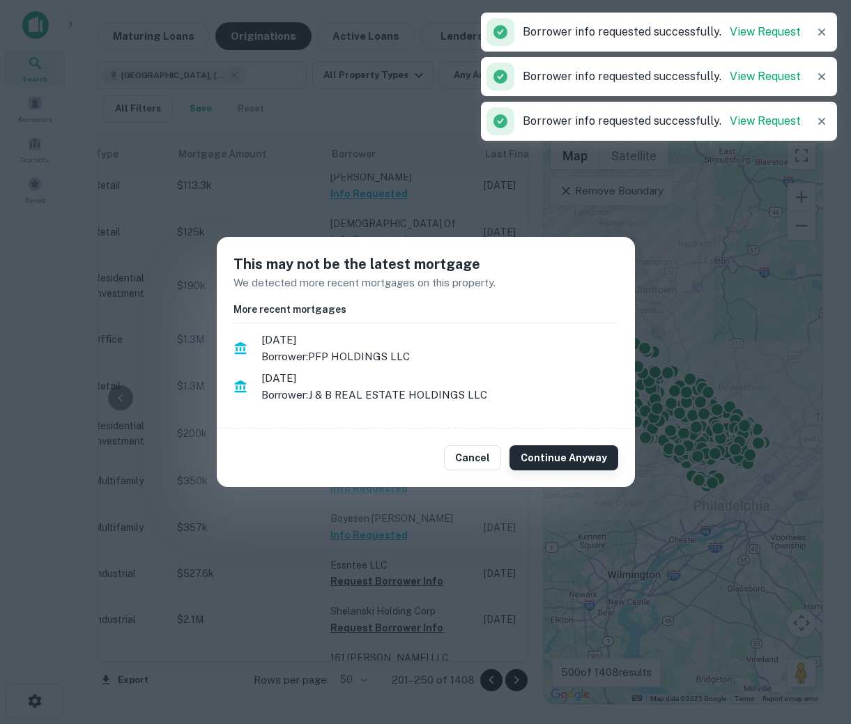
click at [536, 454] on button "Continue Anyway" at bounding box center [563, 457] width 109 height 25
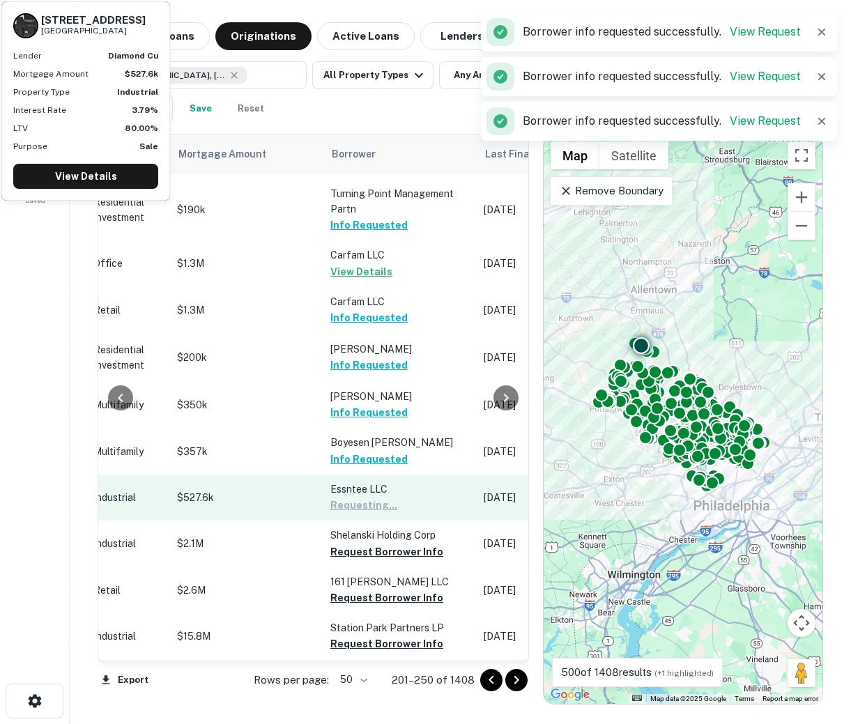
scroll to position [1279, 585]
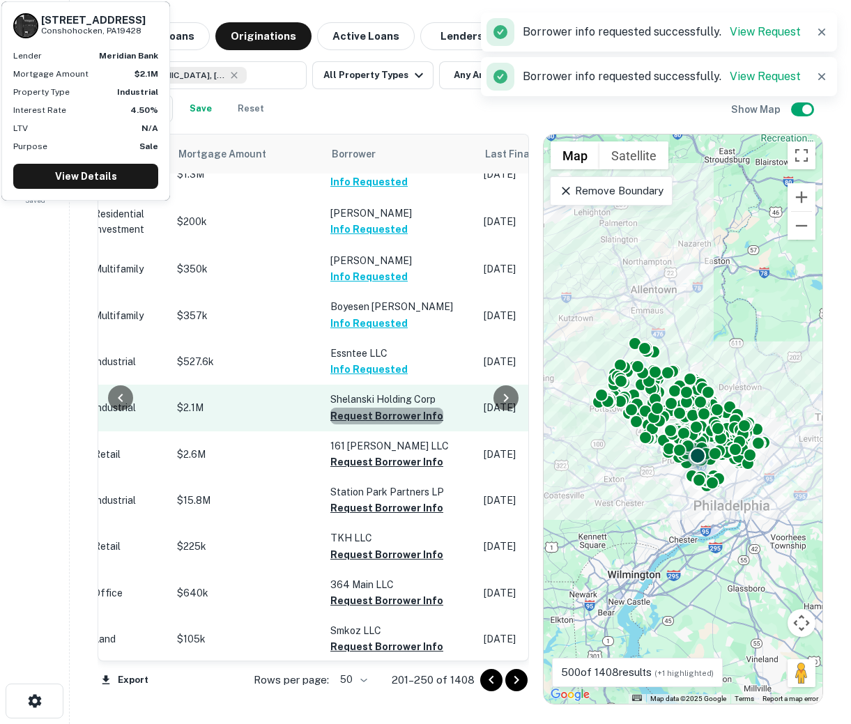
click at [384, 424] on button "Request Borrower Info" at bounding box center [386, 416] width 113 height 17
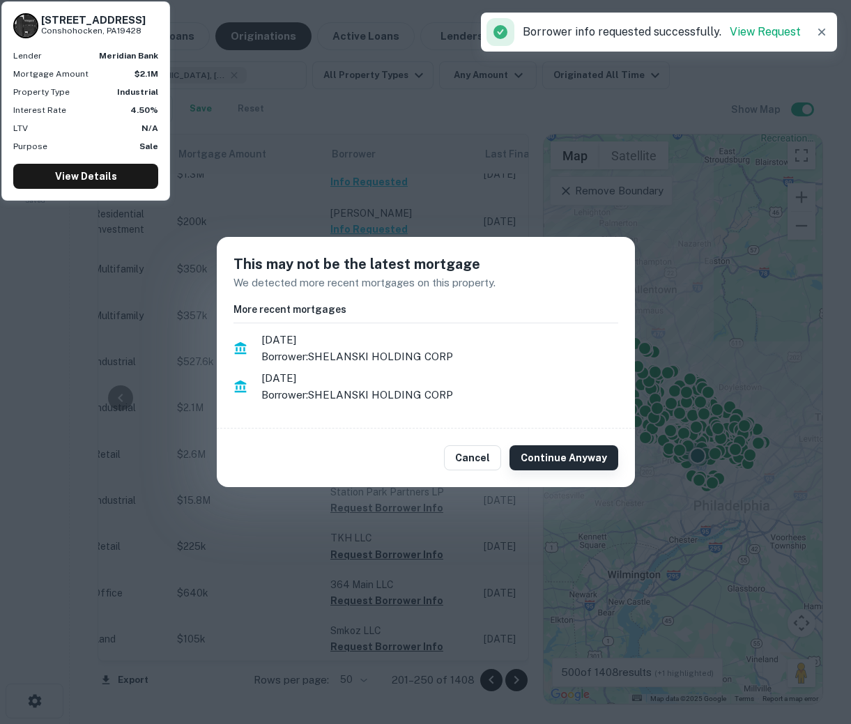
click at [576, 465] on button "Continue Anyway" at bounding box center [563, 457] width 109 height 25
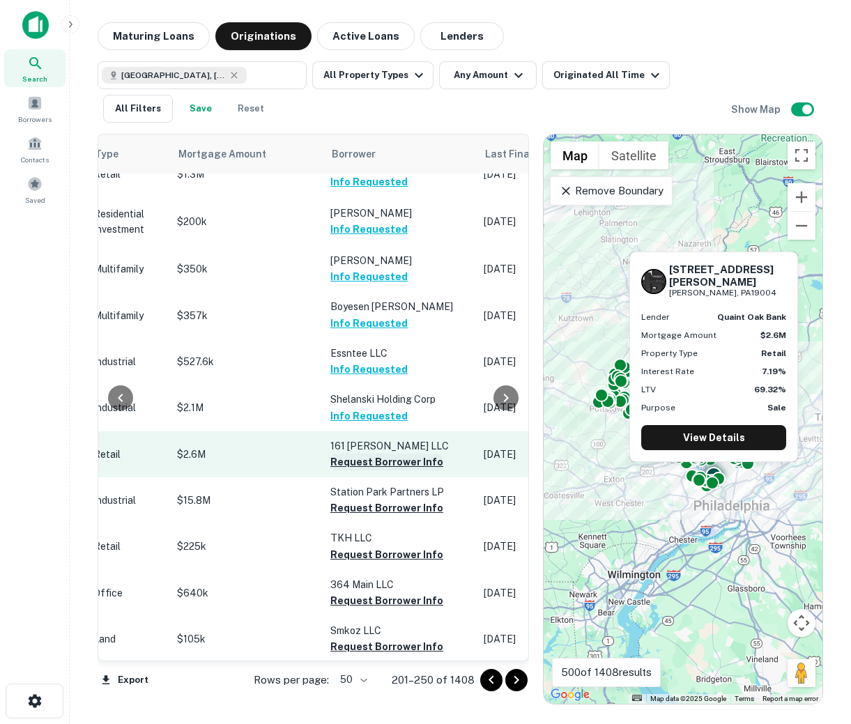
click at [401, 470] on button "Request Borrower Info" at bounding box center [386, 462] width 113 height 17
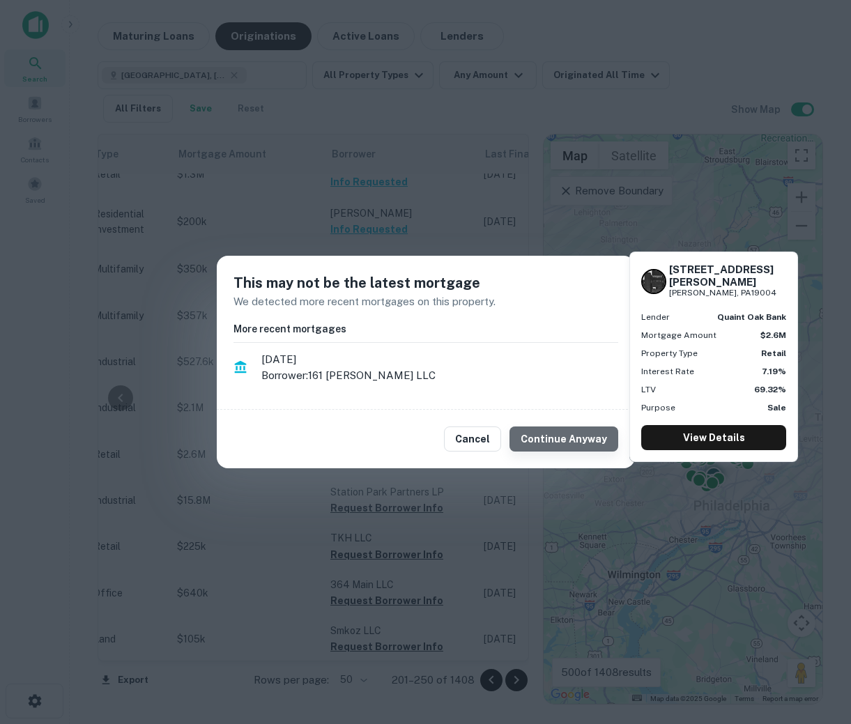
click at [576, 443] on button "Continue Anyway" at bounding box center [563, 439] width 109 height 25
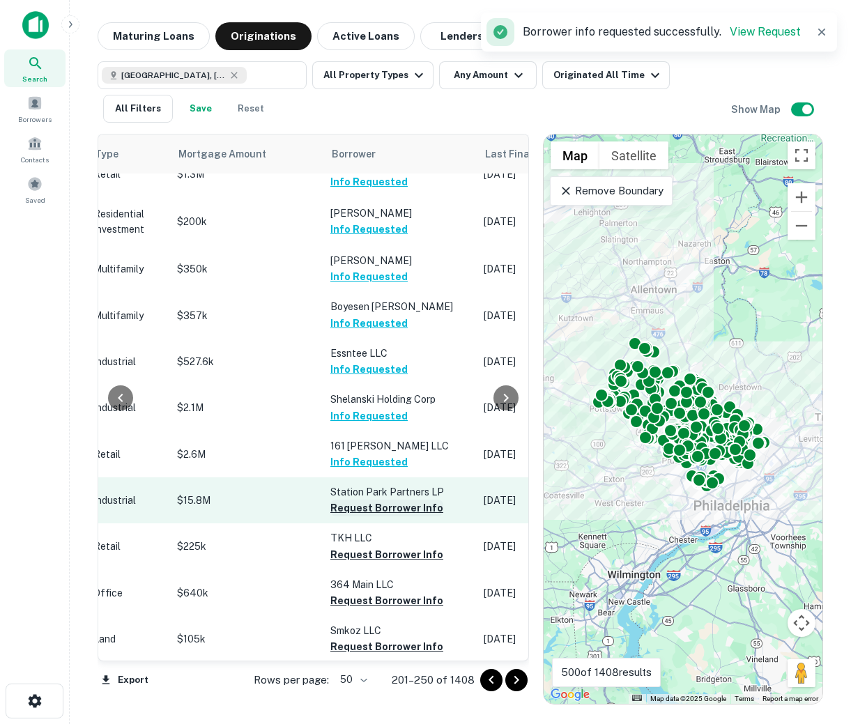
click at [380, 516] on button "Request Borrower Info" at bounding box center [386, 508] width 113 height 17
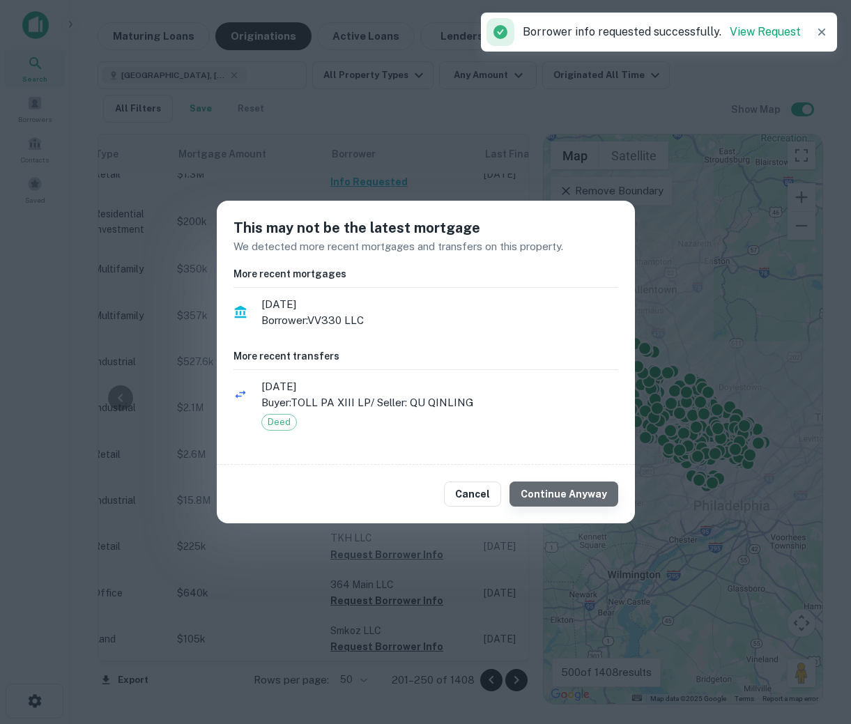
click at [581, 500] on button "Continue Anyway" at bounding box center [563, 494] width 109 height 25
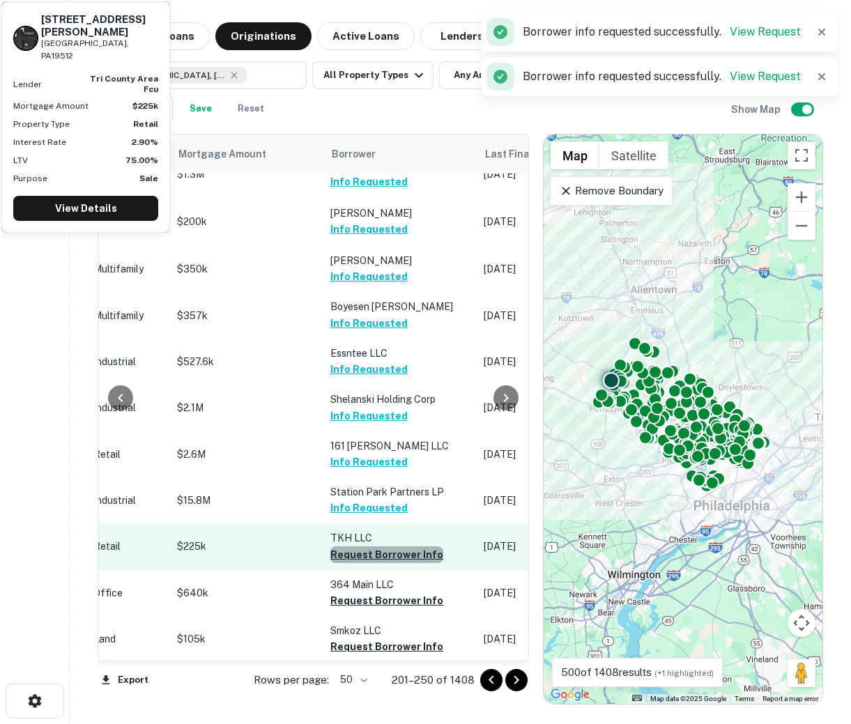
click at [393, 563] on button "Request Borrower Info" at bounding box center [386, 554] width 113 height 17
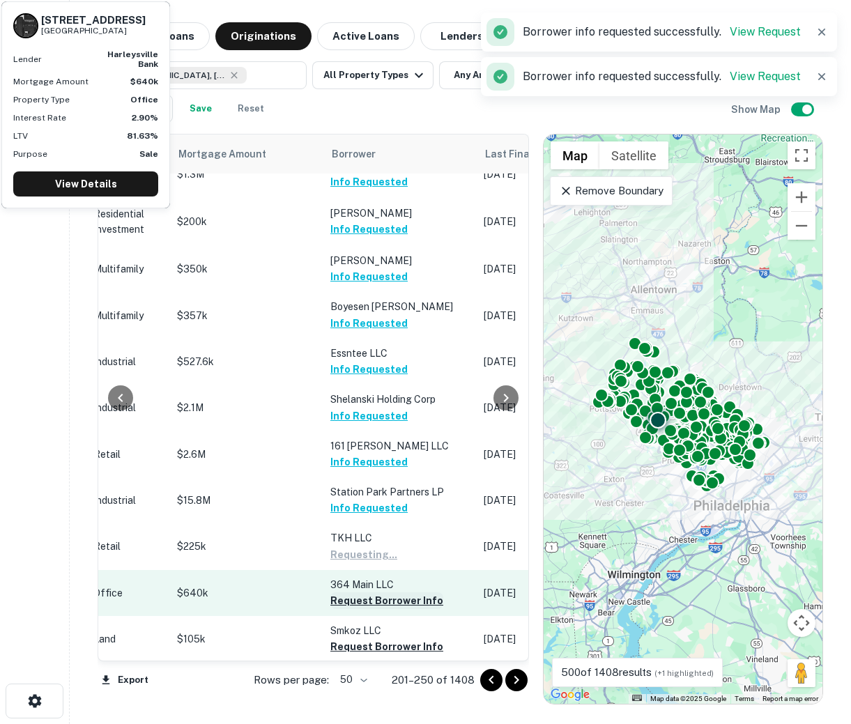
click at [392, 609] on button "Request Borrower Info" at bounding box center [386, 600] width 113 height 17
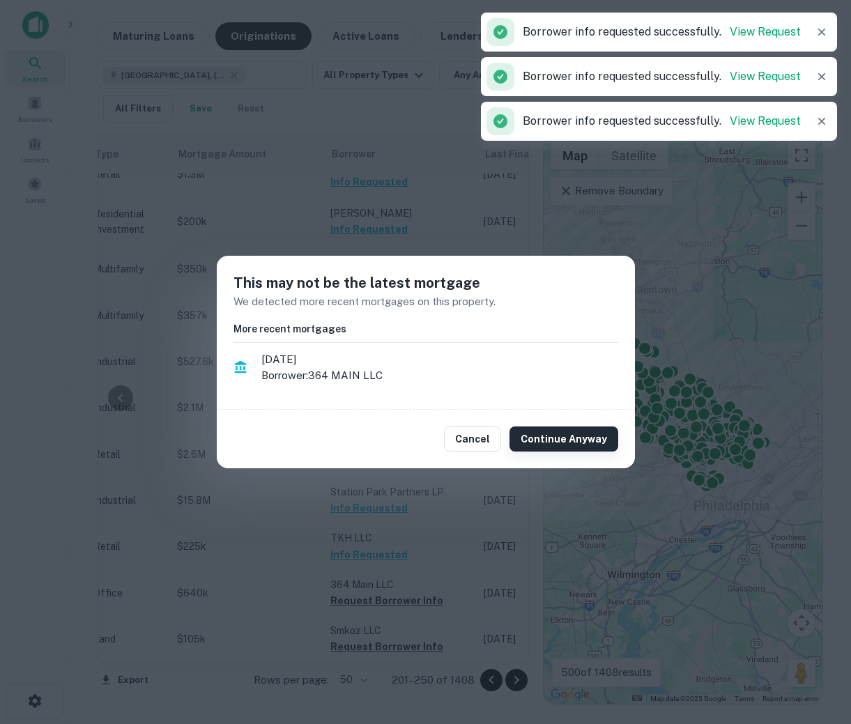
click at [564, 438] on button "Continue Anyway" at bounding box center [563, 439] width 109 height 25
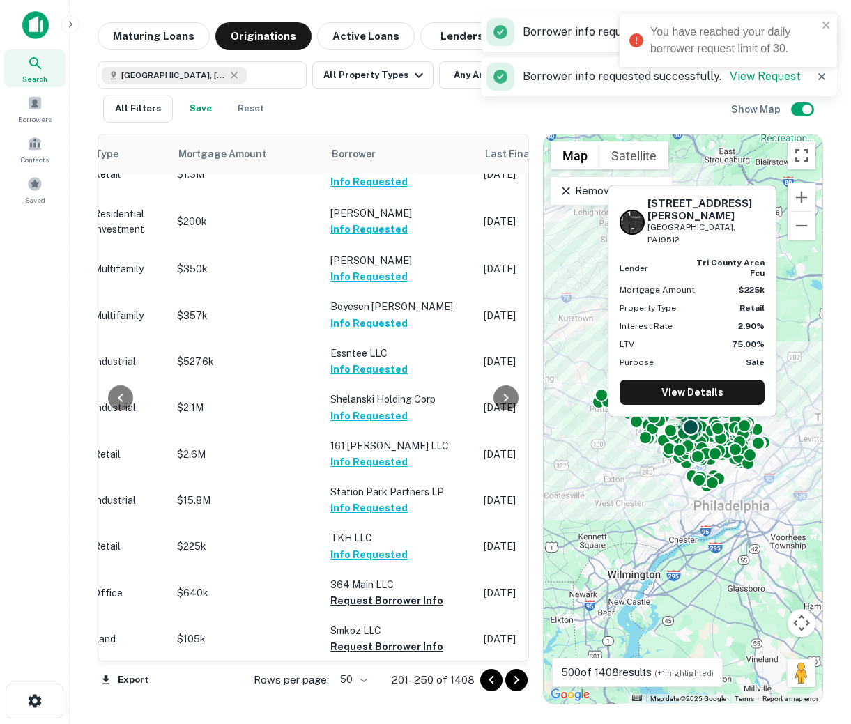
scroll to position [1490, 585]
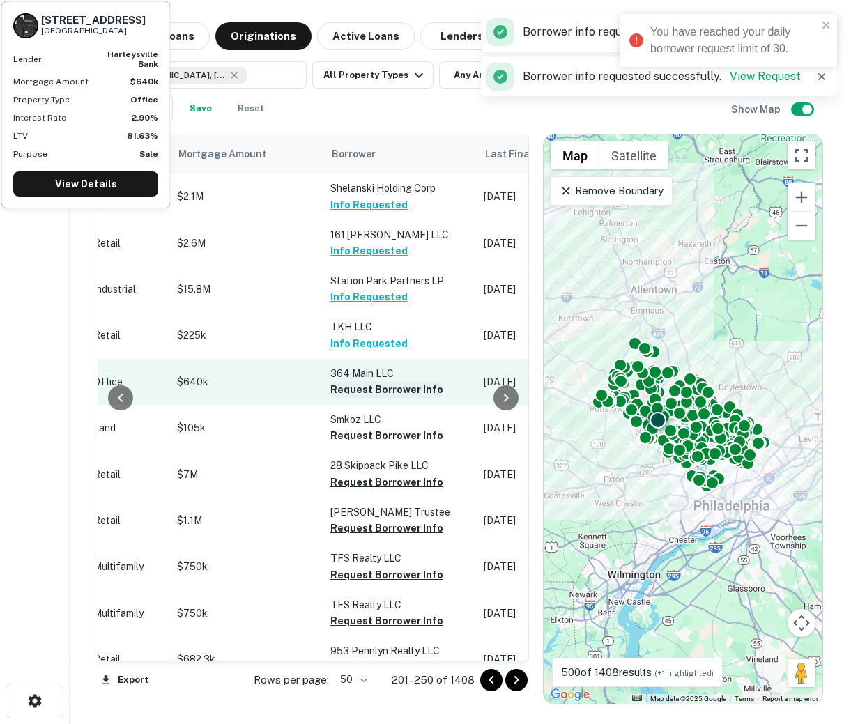
click at [378, 398] on button "Request Borrower Info" at bounding box center [386, 389] width 113 height 17
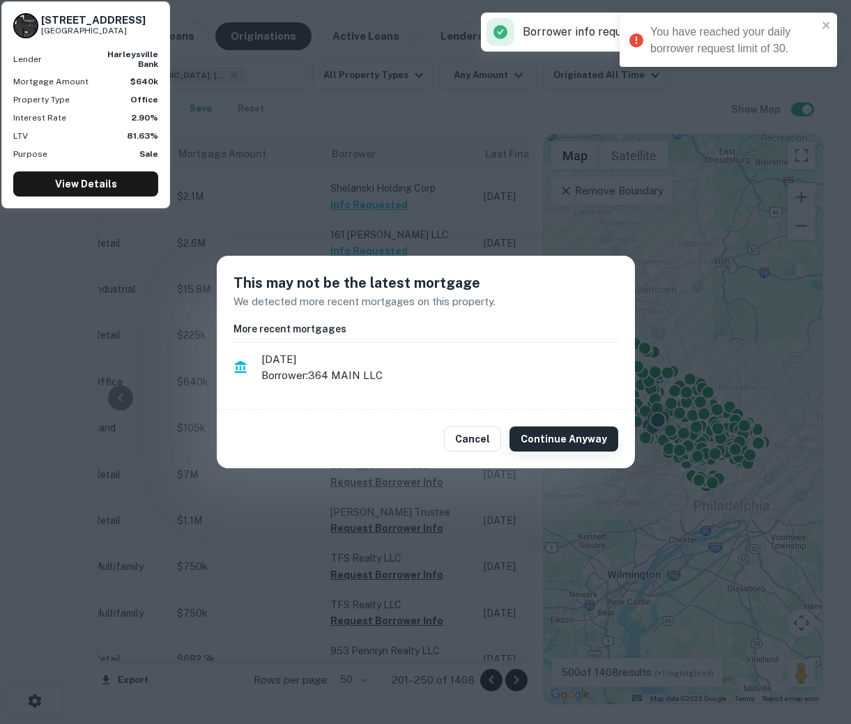
click at [565, 430] on button "Continue Anyway" at bounding box center [563, 439] width 109 height 25
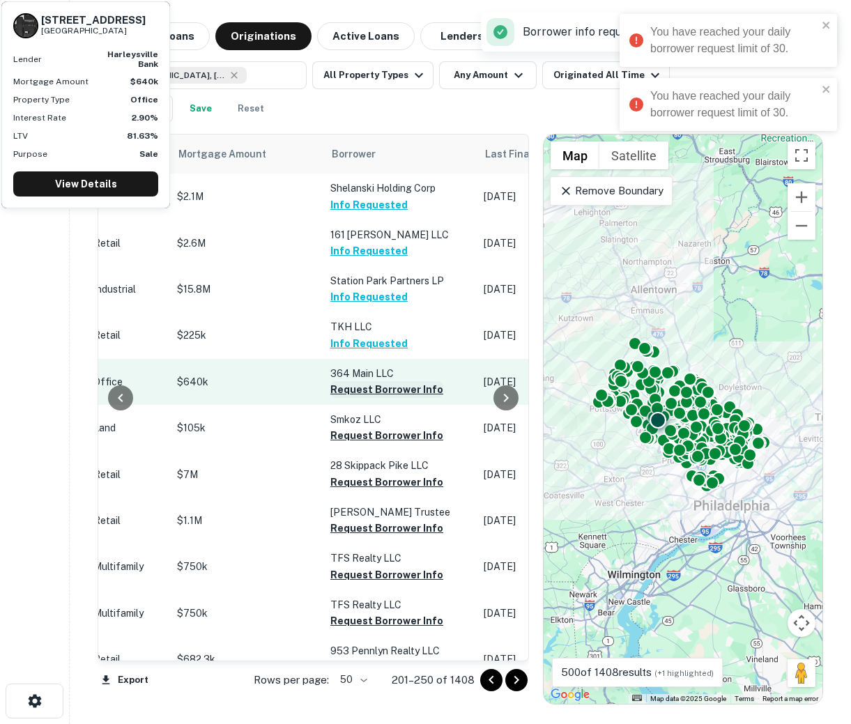
click at [355, 398] on button "Request Borrower Info" at bounding box center [386, 389] width 113 height 17
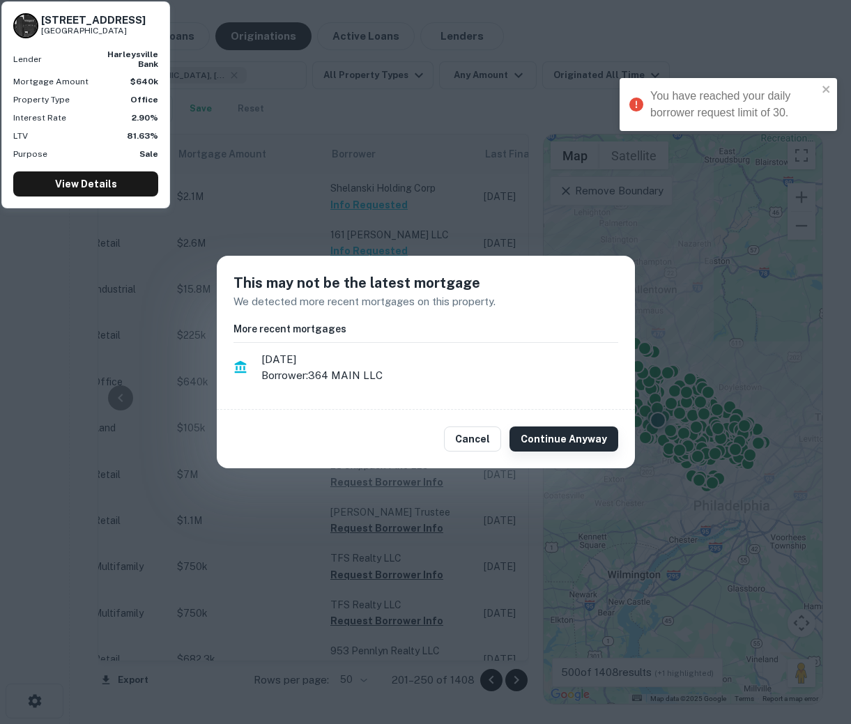
click at [555, 430] on button "Continue Anyway" at bounding box center [563, 439] width 109 height 25
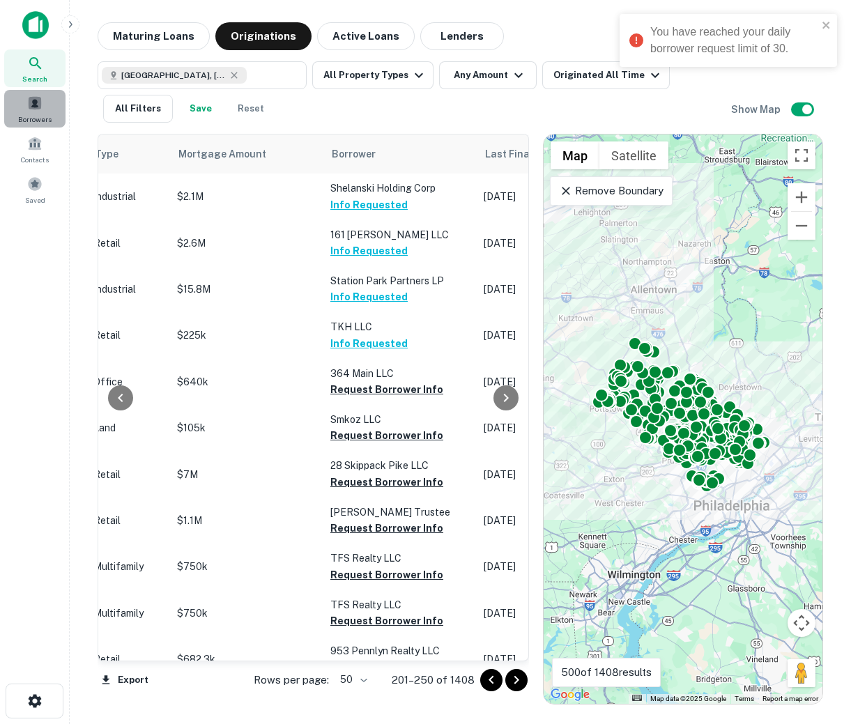
click at [33, 104] on span at bounding box center [34, 102] width 15 height 15
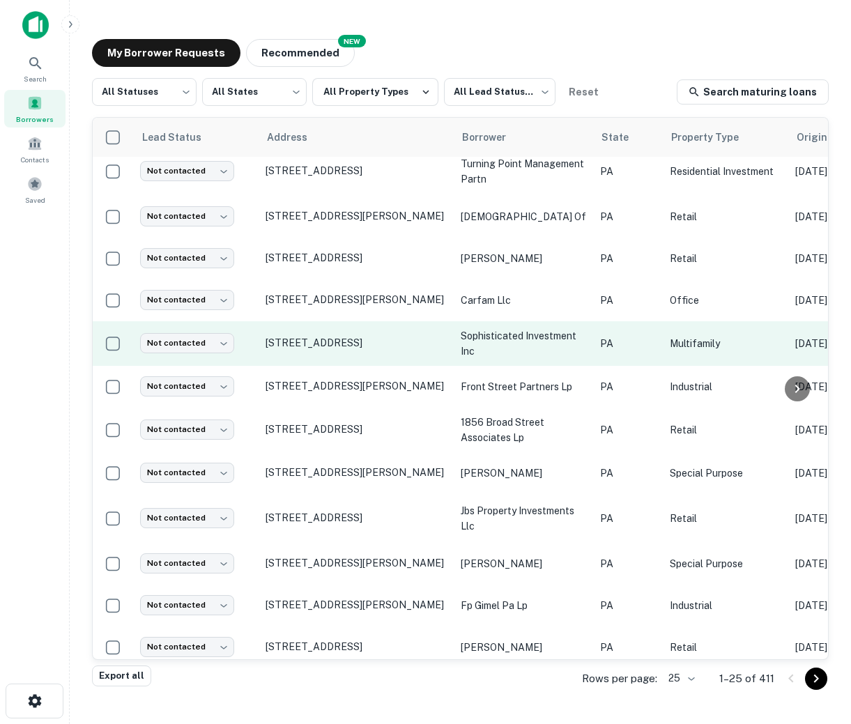
scroll to position [582, 0]
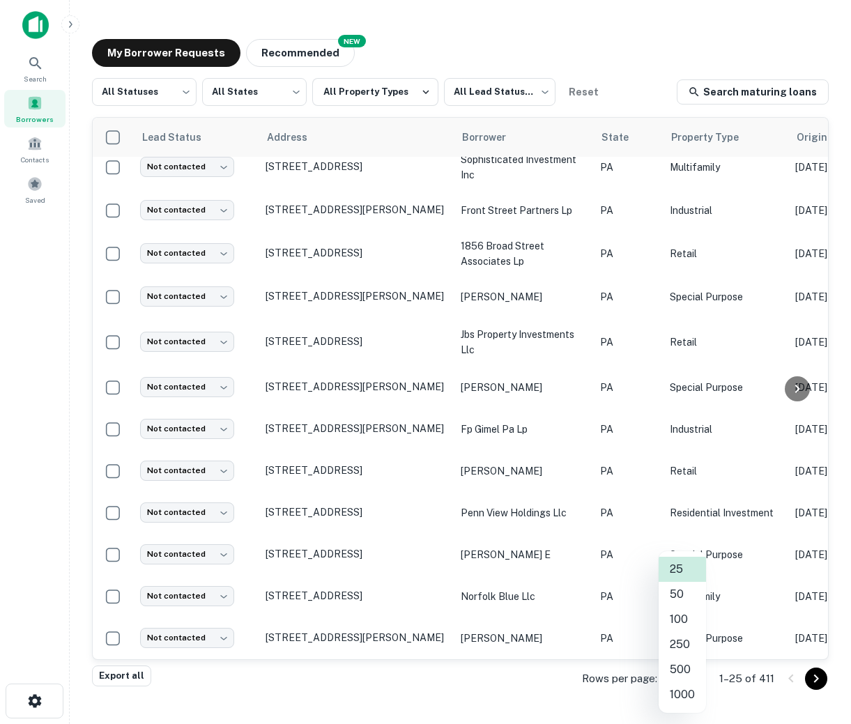
click at [691, 682] on body "Search Borrowers Contacts Saved My Borrower Requests NEW Recommended All Status…" at bounding box center [425, 362] width 851 height 724
click at [682, 602] on li "50" at bounding box center [682, 594] width 47 height 25
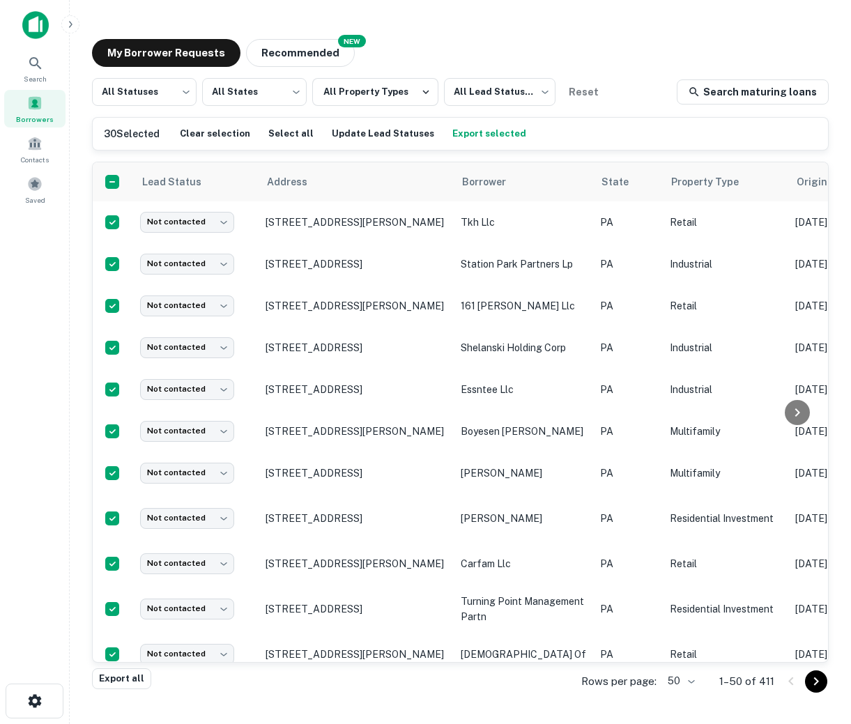
click at [449, 131] on button "Export selected" at bounding box center [489, 133] width 81 height 21
click at [393, 132] on button "Update Lead Statuses" at bounding box center [382, 133] width 109 height 21
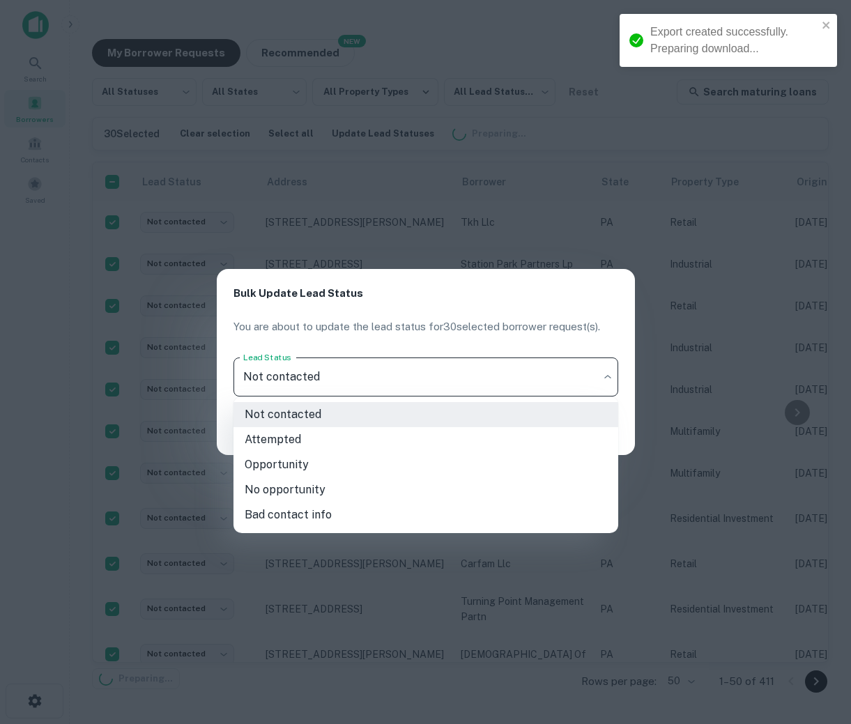
click at [373, 369] on body "Export created successfully. Preparing download... Search Borrowers Contacts Sa…" at bounding box center [425, 362] width 851 height 724
click at [359, 470] on li "Opportunity" at bounding box center [425, 464] width 385 height 25
type input "**********"
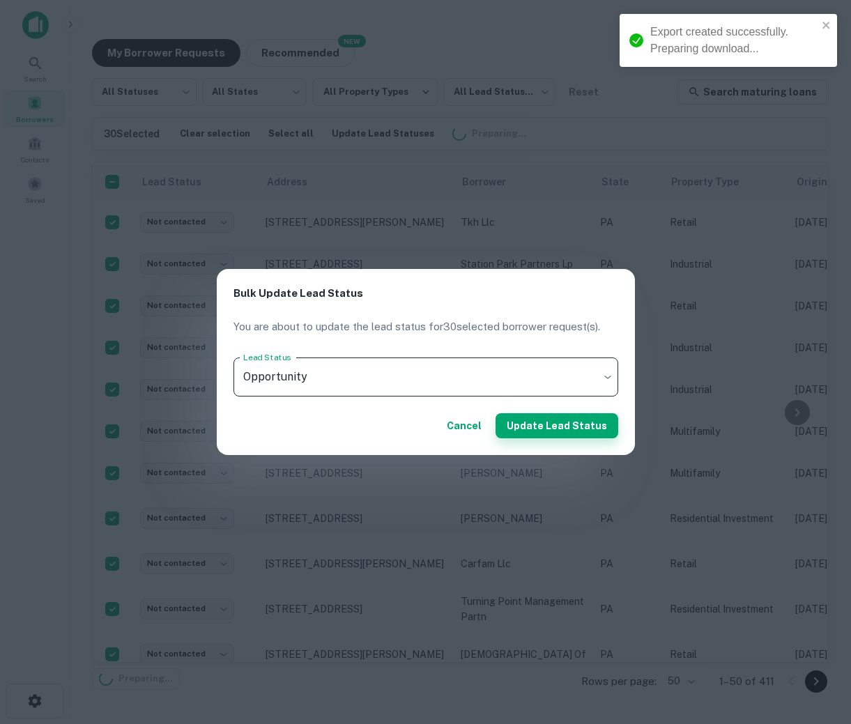
click at [541, 422] on button "Update Lead Status" at bounding box center [557, 425] width 123 height 25
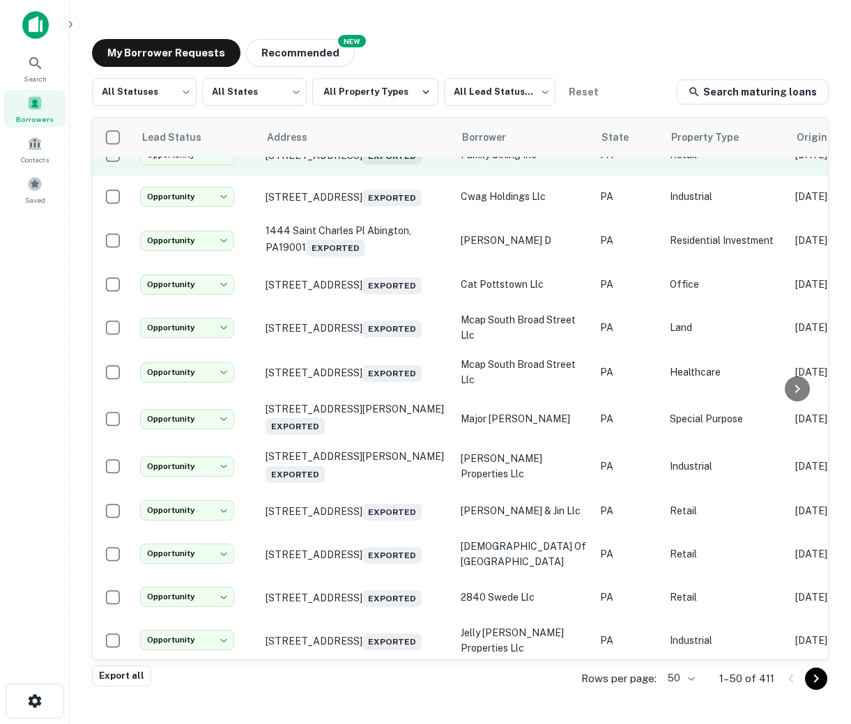
scroll to position [1331, 0]
